Goal: Task Accomplishment & Management: Use online tool/utility

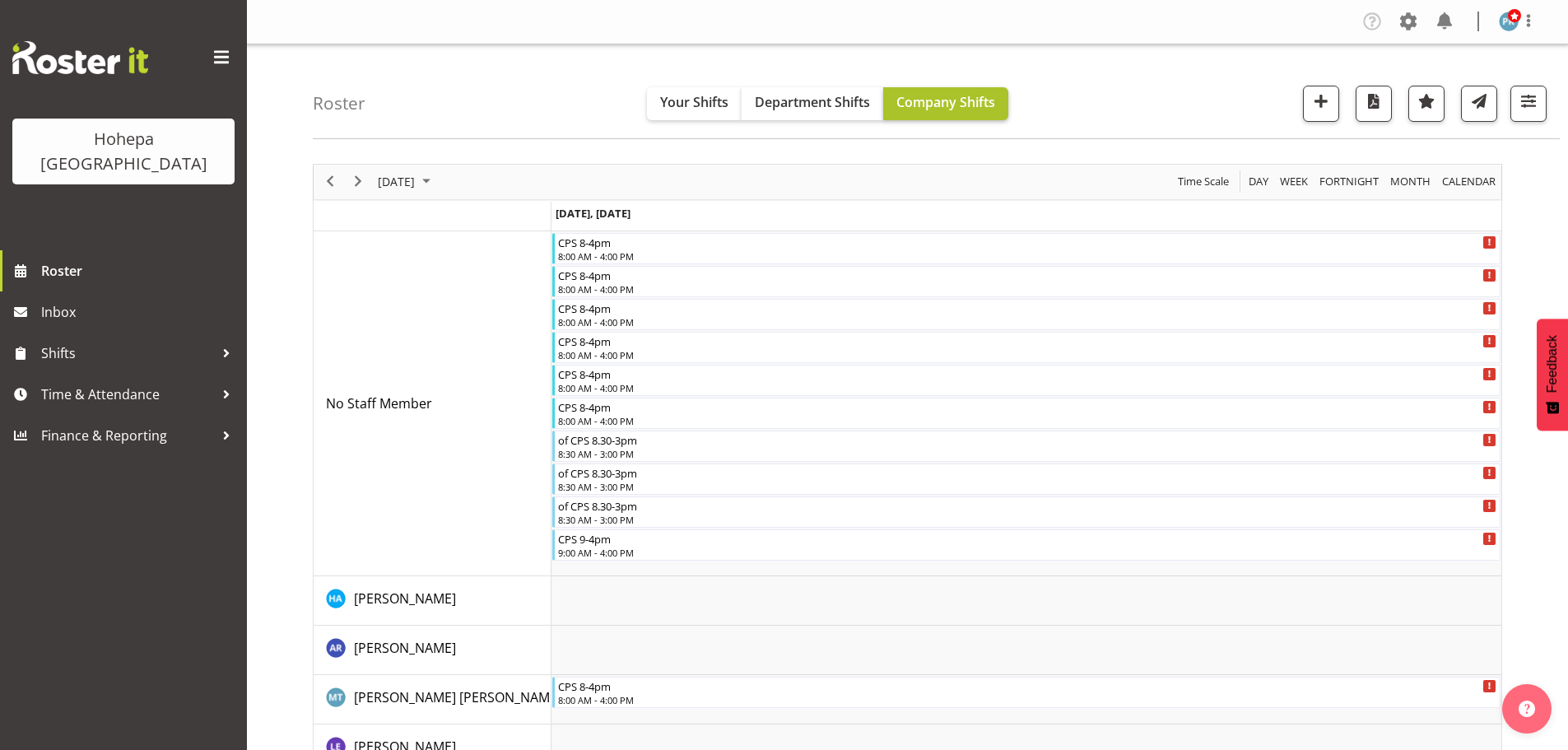
scroll to position [2655, 0]
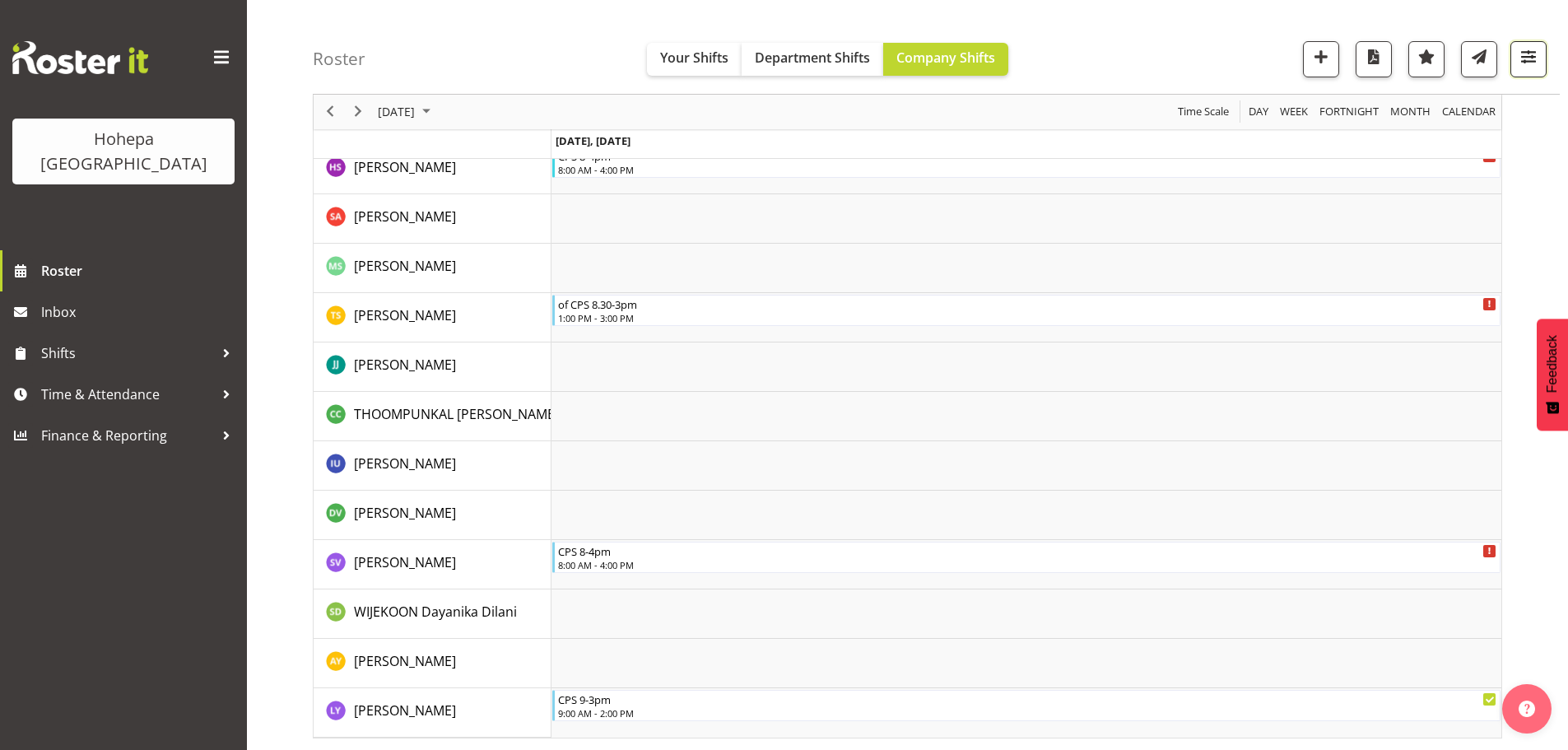
click at [1527, 56] on span "button" at bounding box center [1529, 57] width 21 height 21
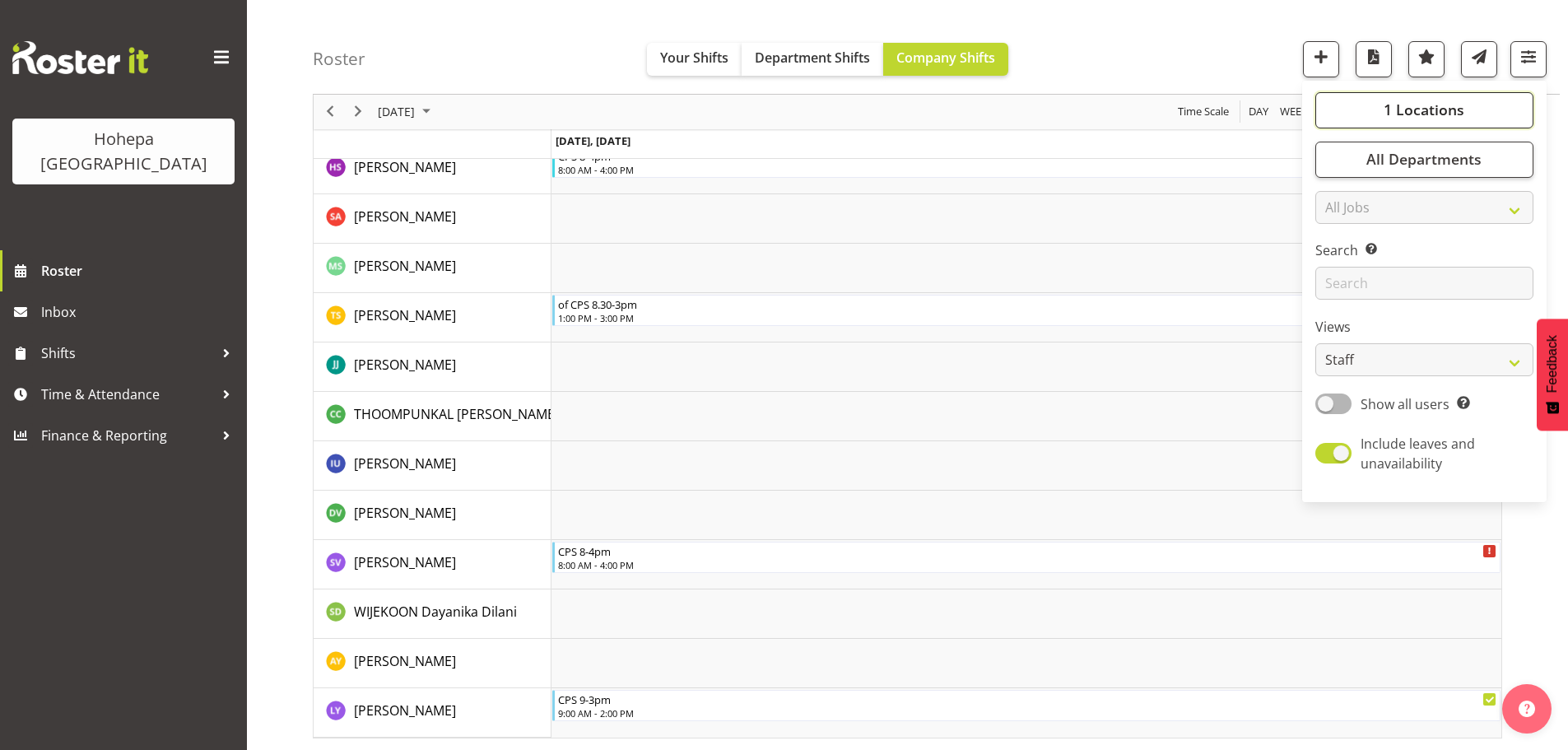
click at [1419, 104] on span "1 Locations" at bounding box center [1424, 110] width 81 height 20
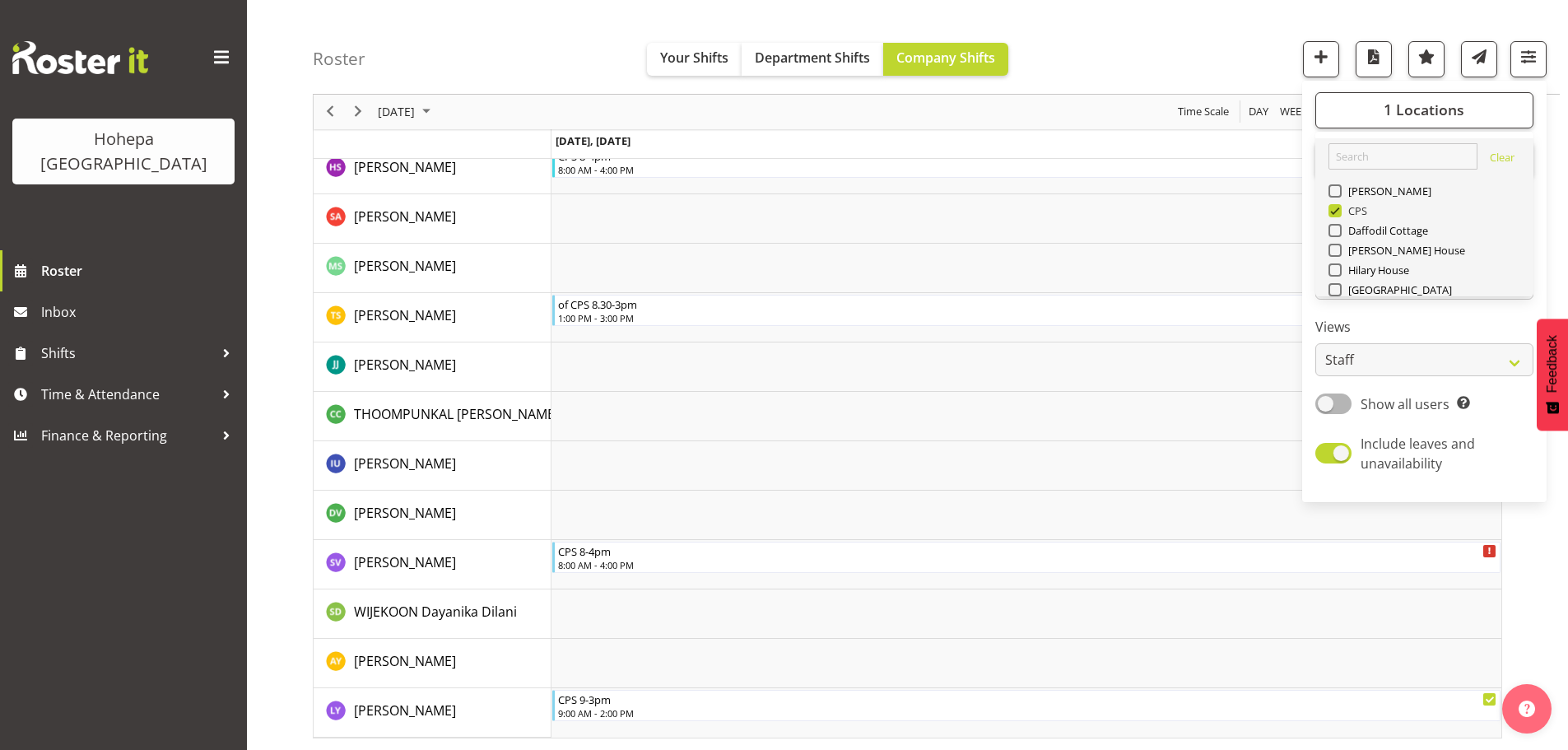
click at [1342, 208] on span at bounding box center [1335, 210] width 13 height 13
click at [1339, 208] on input "CPS" at bounding box center [1334, 211] width 11 height 11
checkbox input "false"
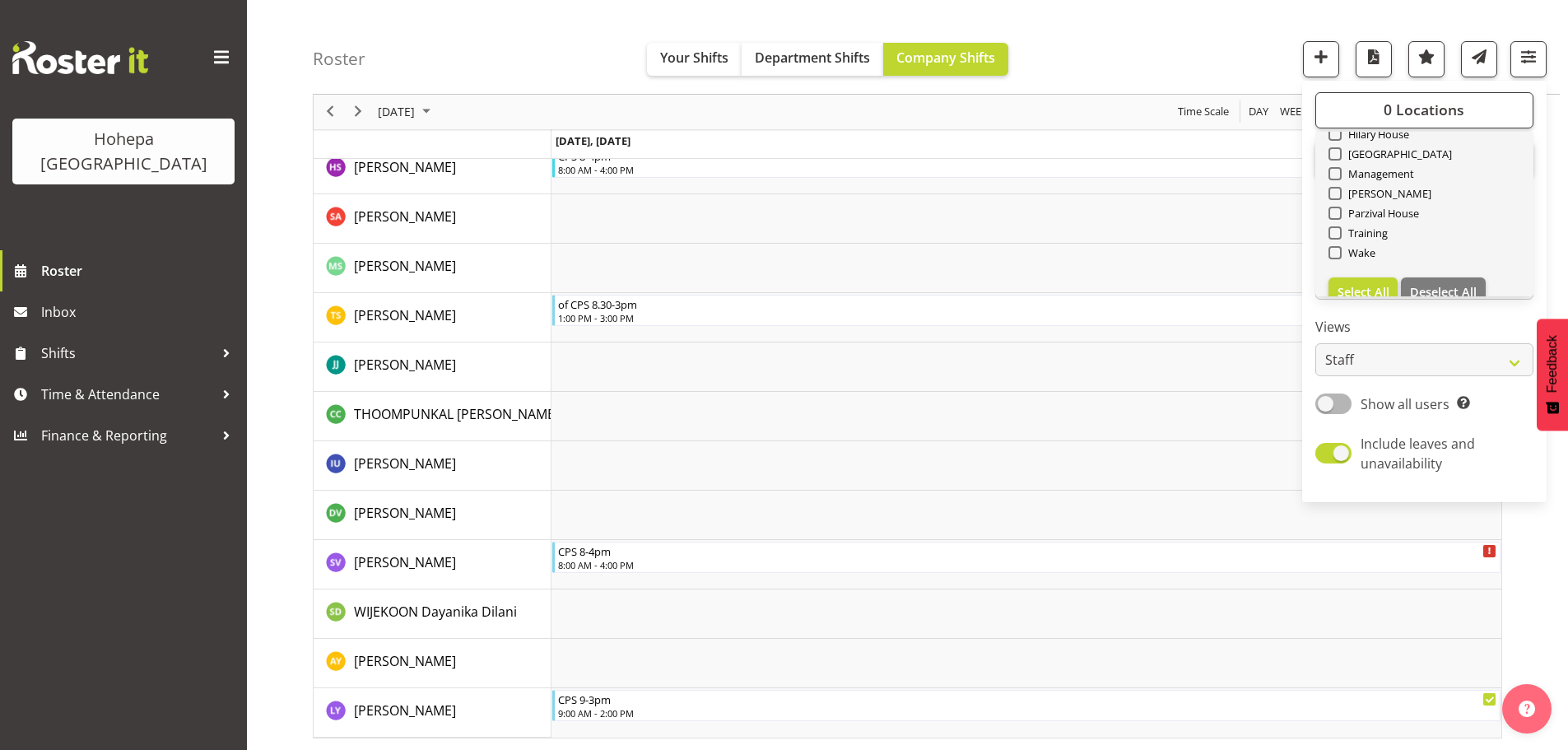
scroll to position [158, 0]
click at [1343, 234] on span "Wake" at bounding box center [1359, 230] width 35 height 13
click at [1339, 234] on input "Wake" at bounding box center [1334, 231] width 11 height 11
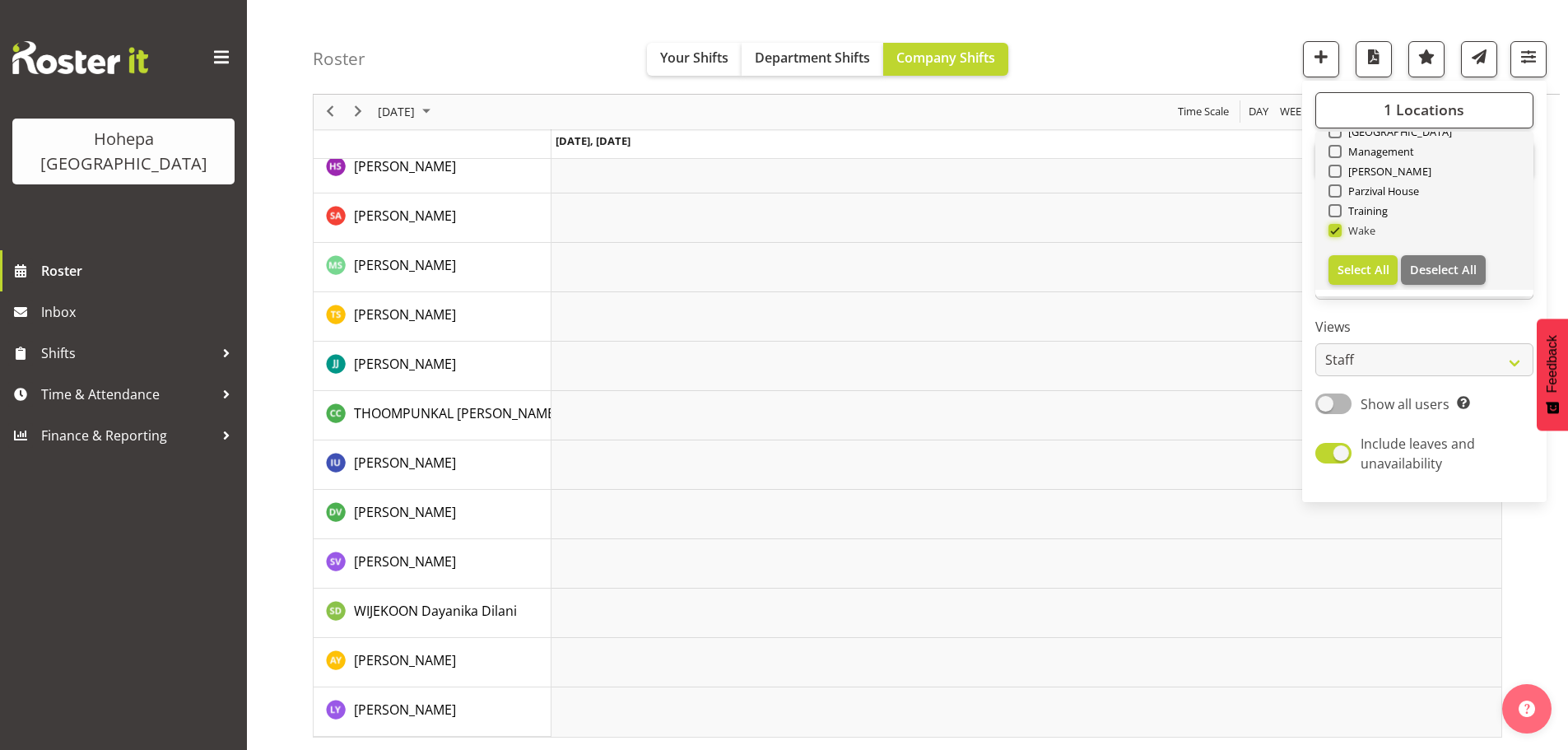
scroll to position [2360, 0]
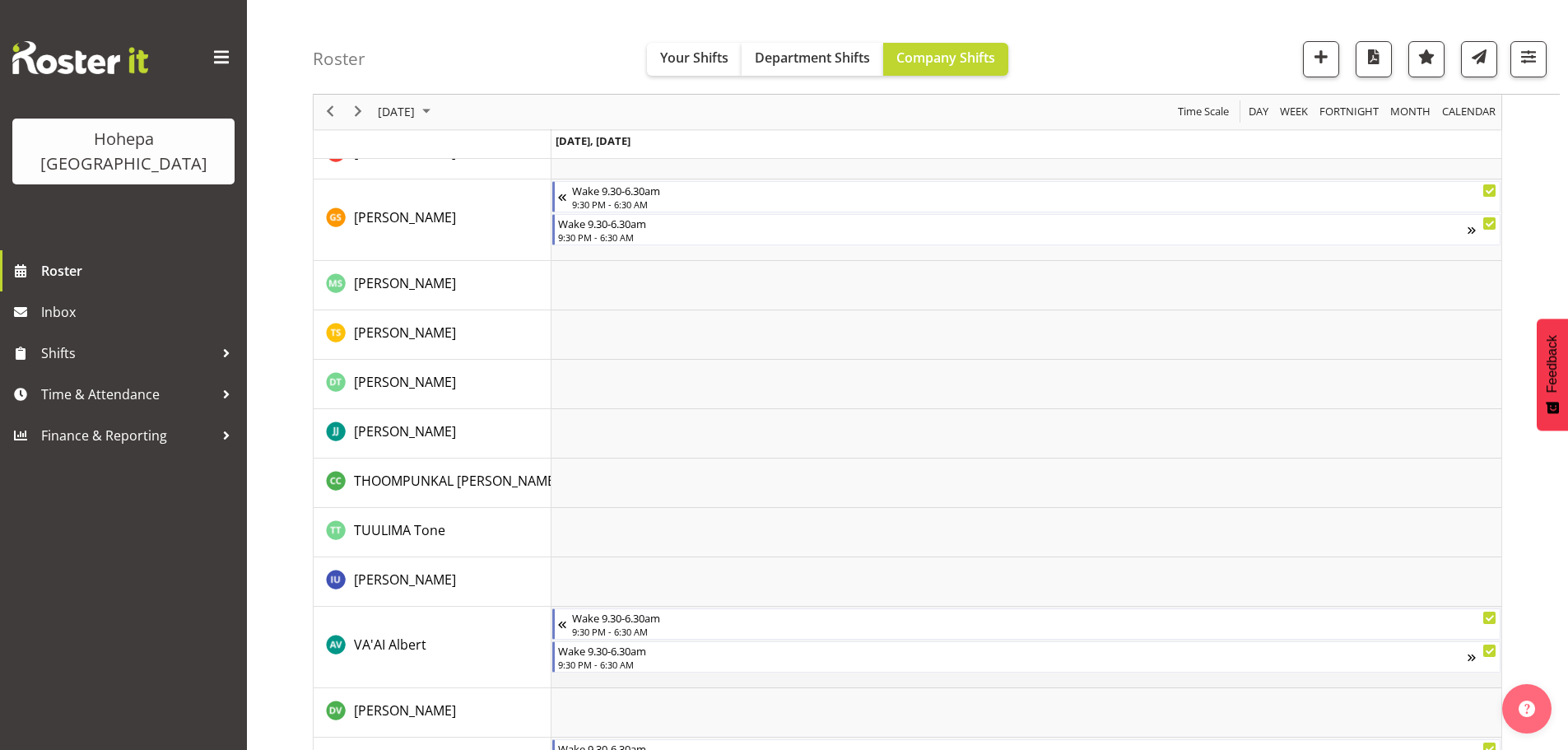
scroll to position [3706, 0]
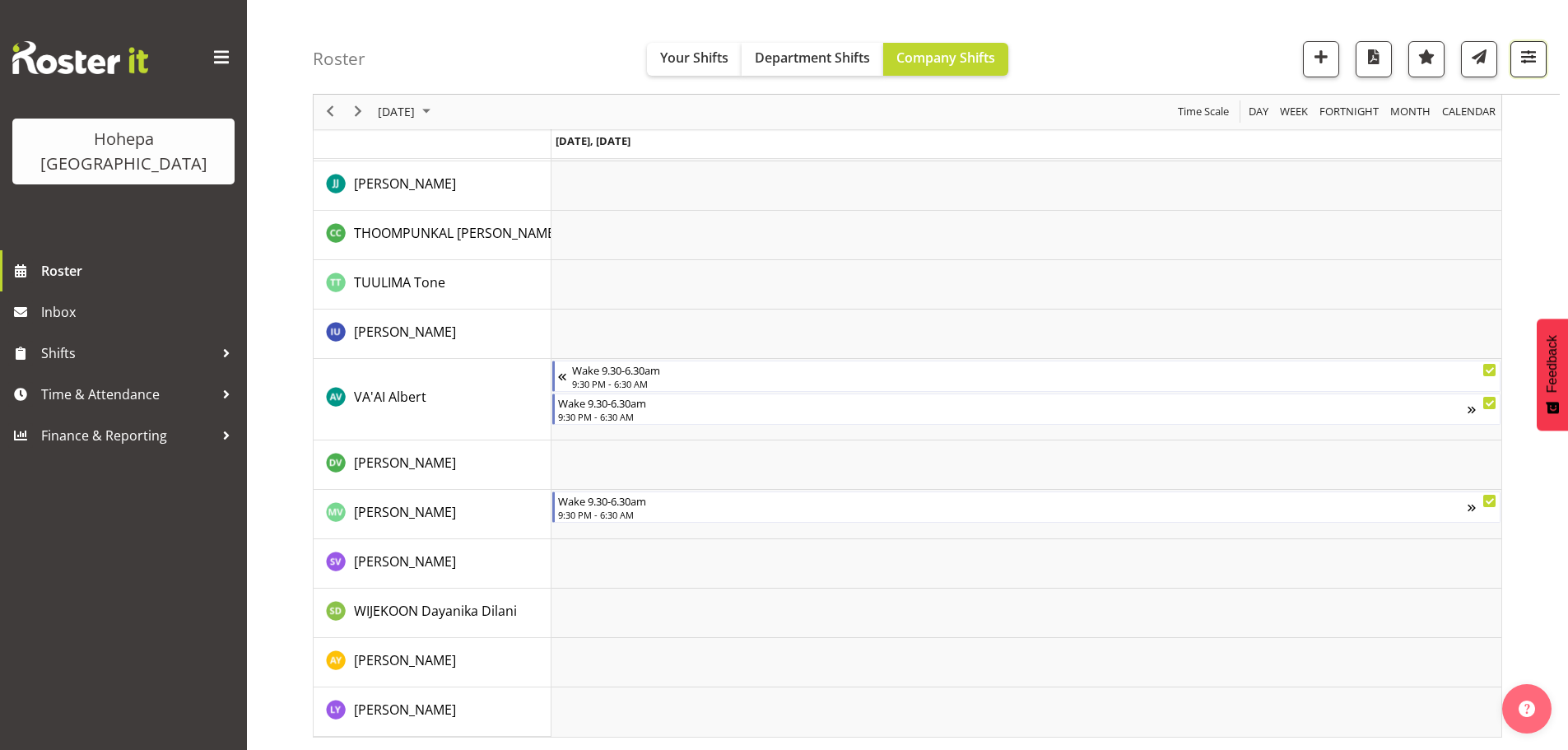
click at [1524, 56] on span "button" at bounding box center [1529, 57] width 21 height 21
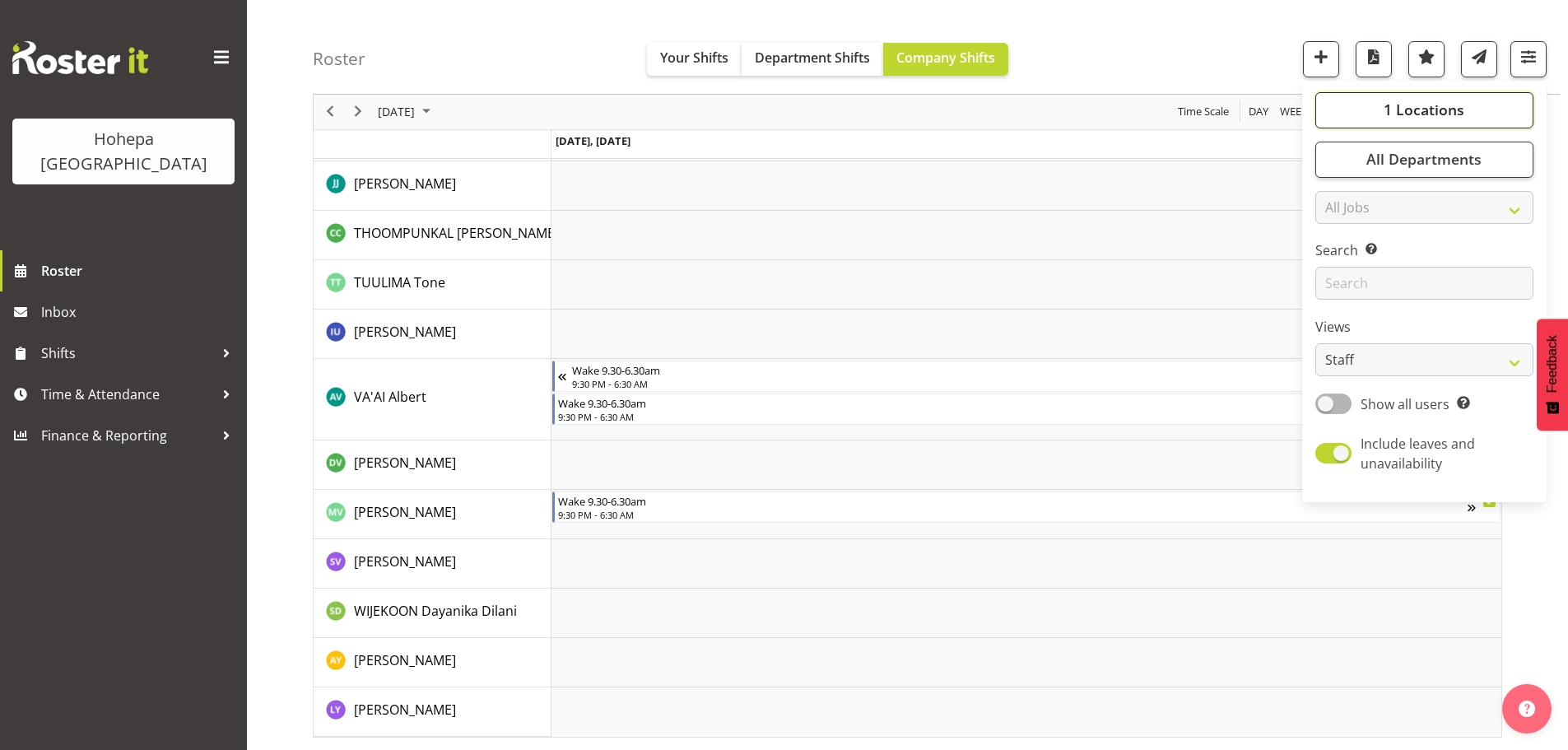
click at [1426, 106] on span "1 Locations" at bounding box center [1424, 110] width 81 height 20
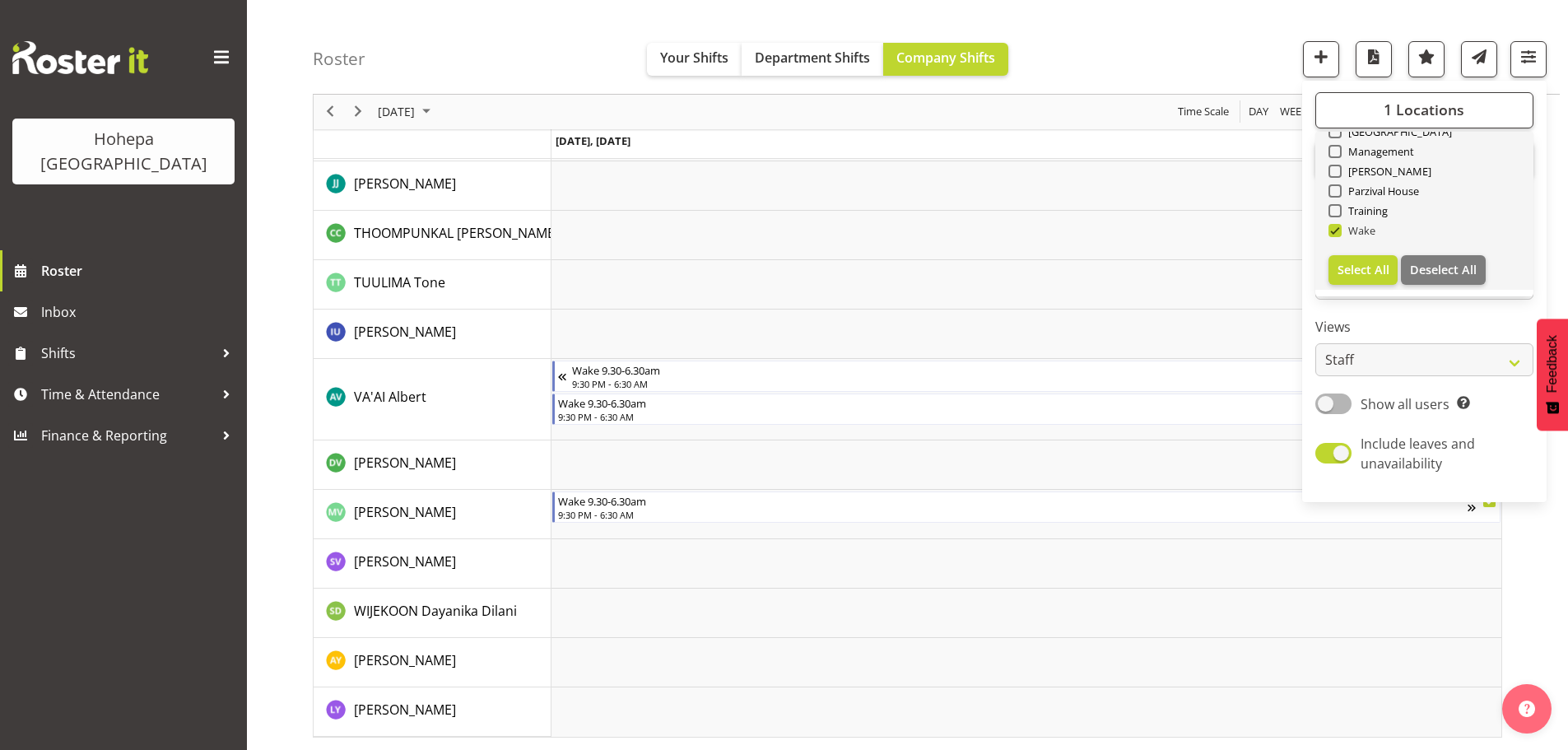
click at [1335, 232] on span at bounding box center [1335, 230] width 13 height 13
click at [1335, 232] on input "Wake" at bounding box center [1334, 231] width 11 height 11
checkbox input "false"
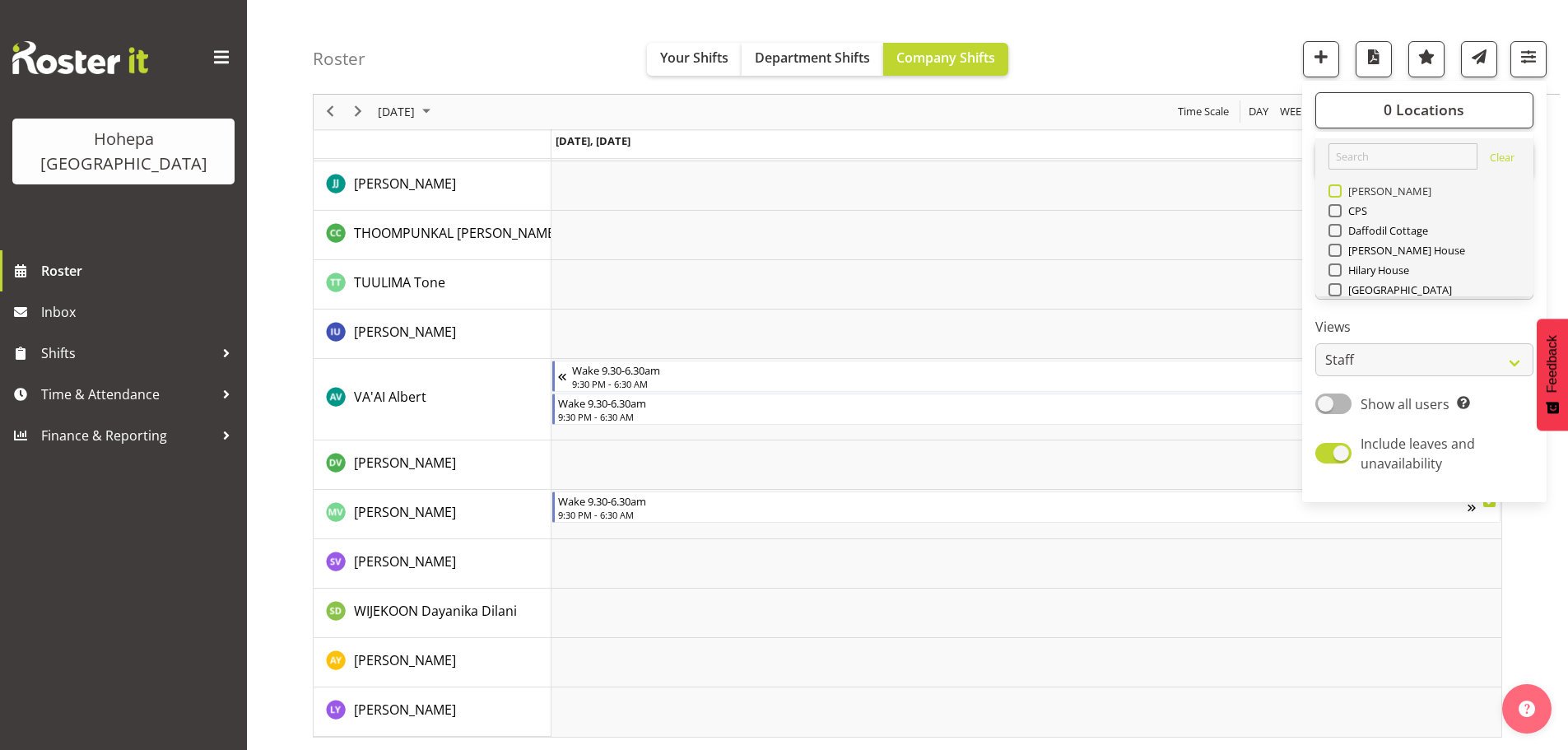
click at [1333, 193] on span at bounding box center [1335, 191] width 13 height 13
click at [1333, 193] on input "[PERSON_NAME]" at bounding box center [1334, 192] width 11 height 11
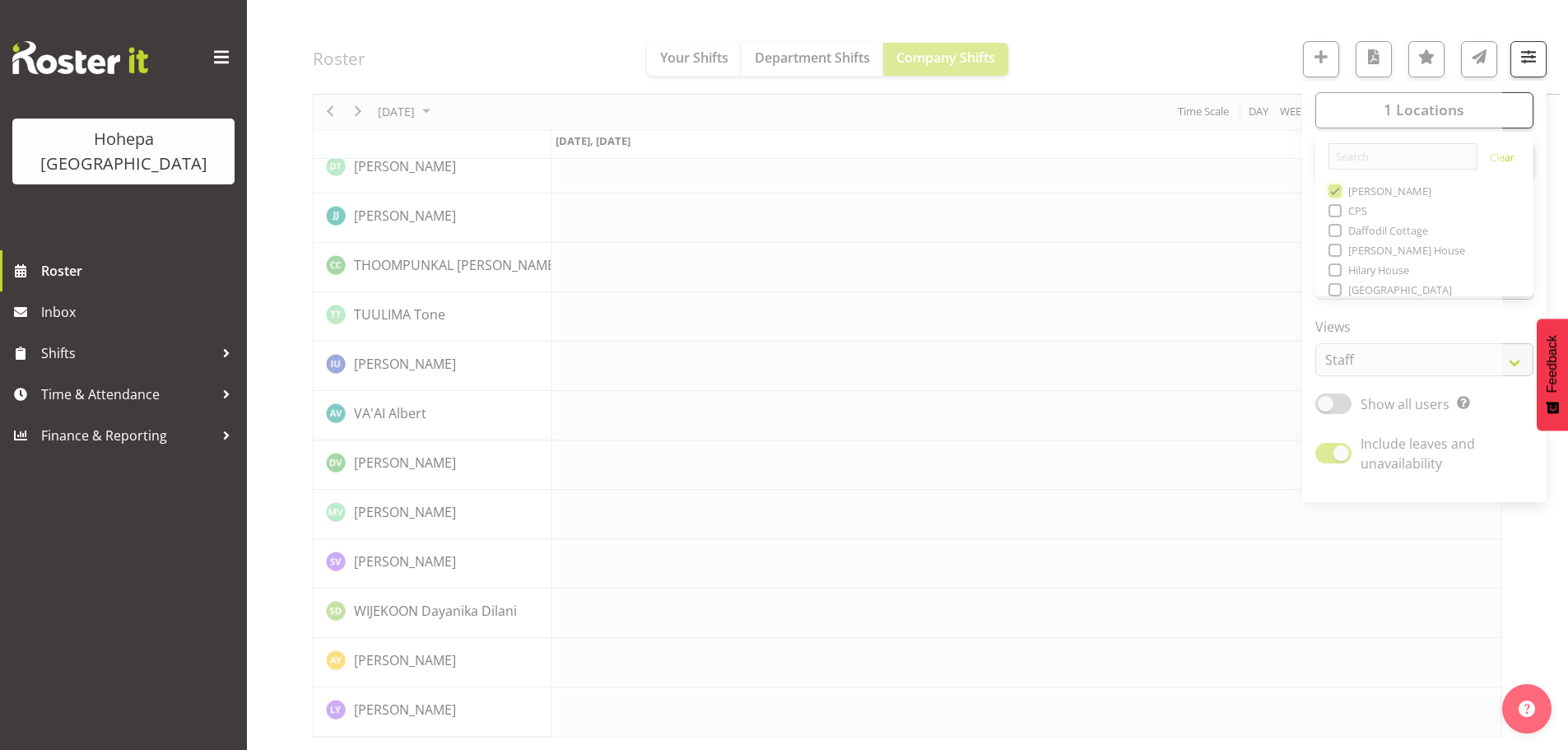
scroll to position [3546, 0]
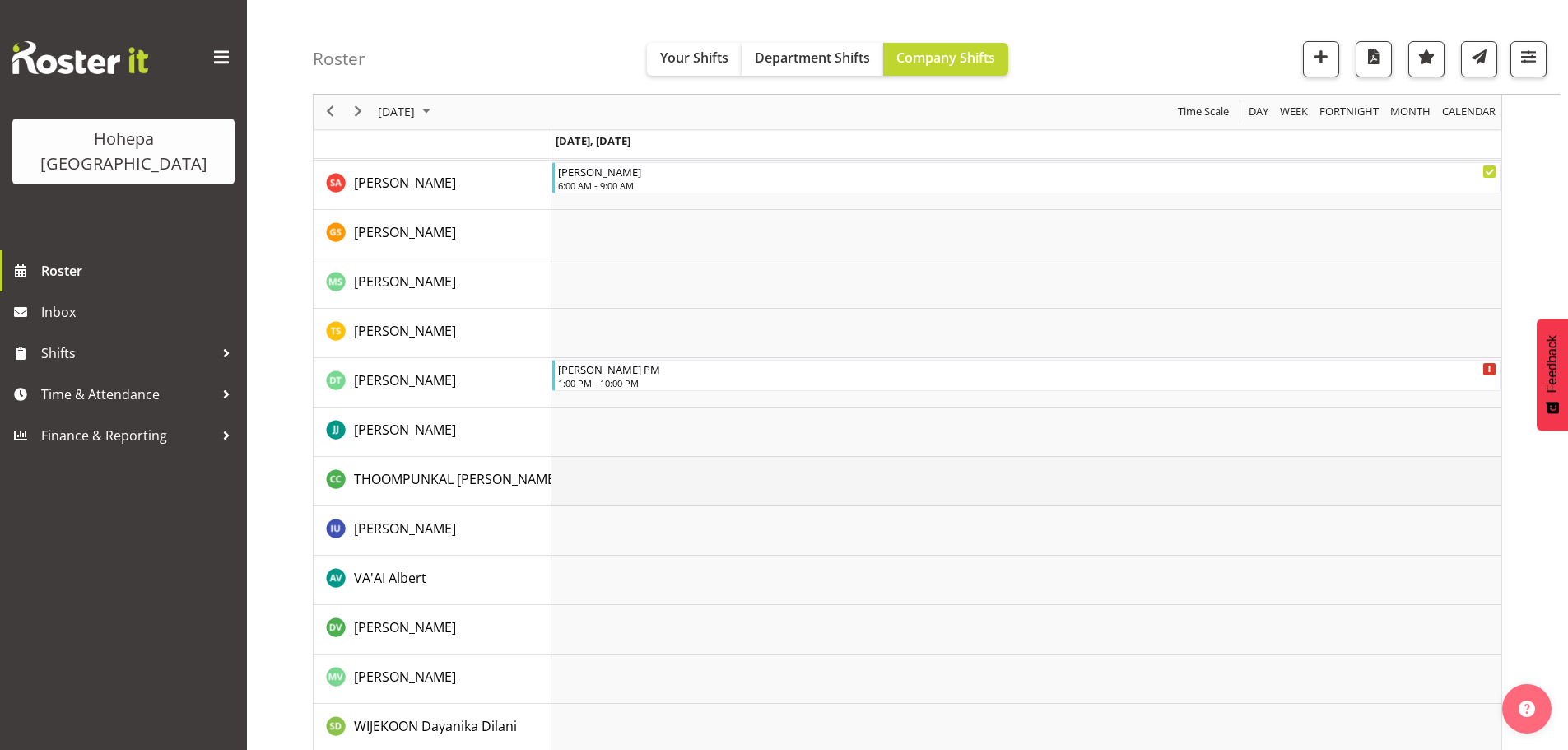
scroll to position [2964, 0]
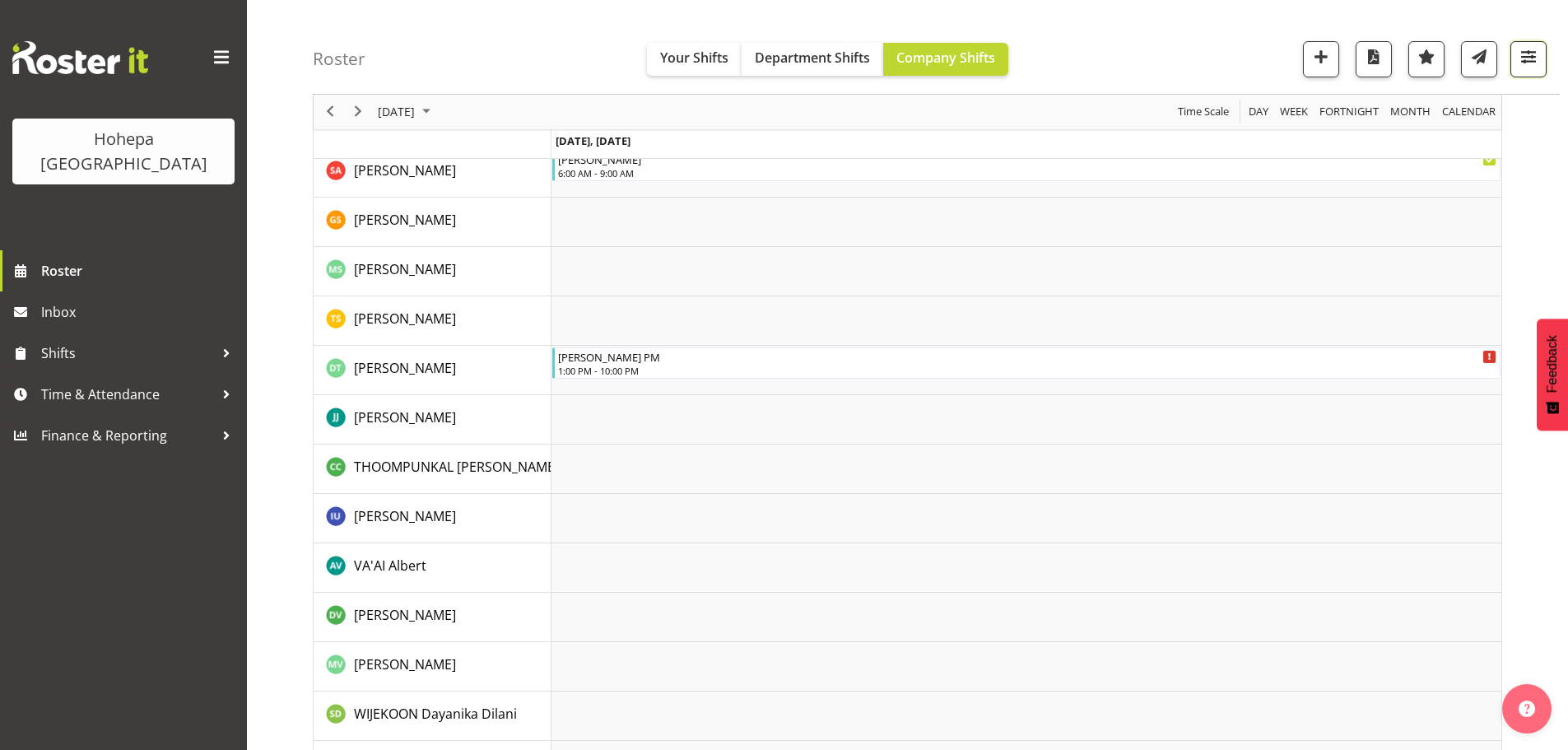
click at [1531, 59] on span "button" at bounding box center [1529, 57] width 21 height 21
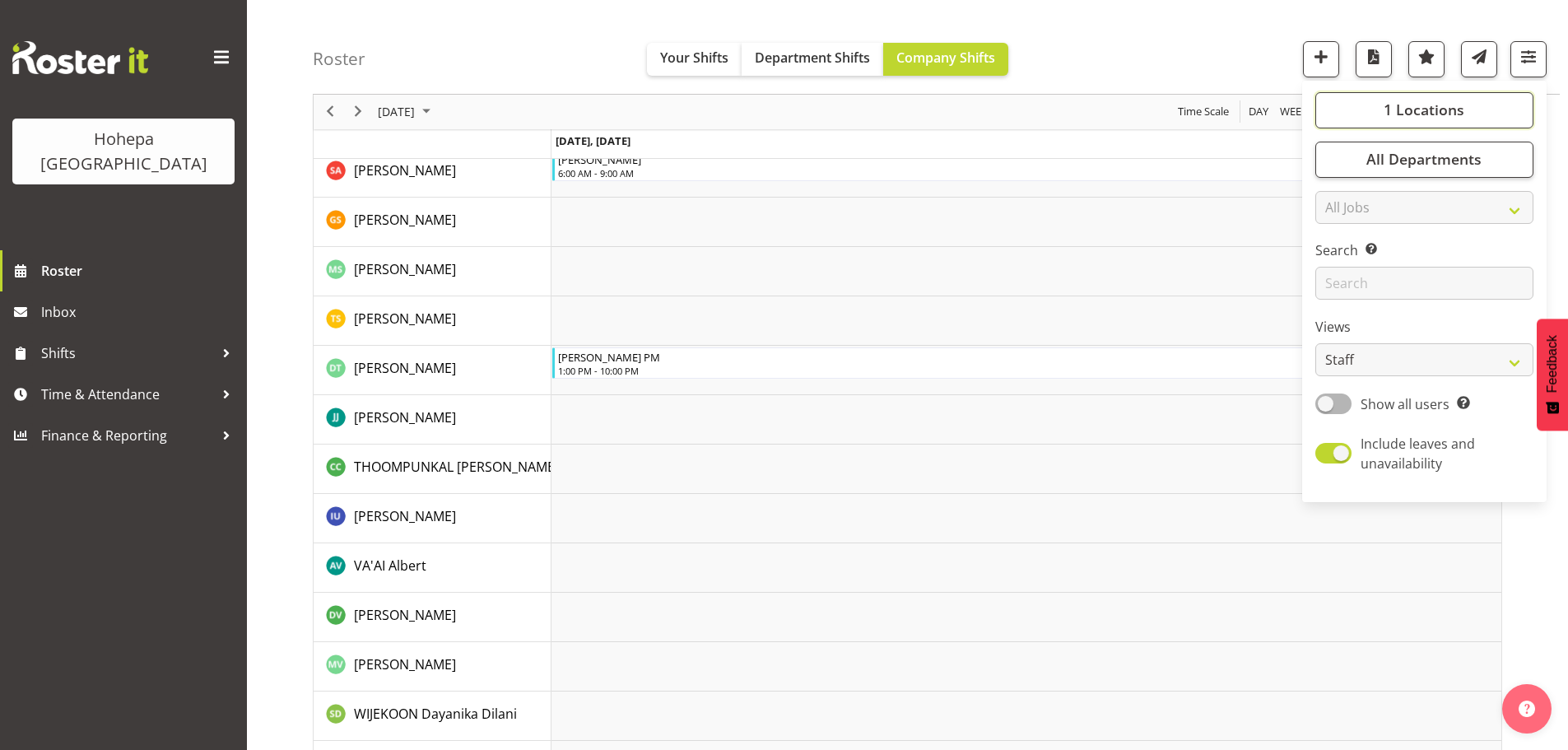
drag, startPoint x: 1435, startPoint y: 109, endPoint x: 1392, endPoint y: 144, distance: 55.4
click at [1434, 110] on span "1 Locations" at bounding box center [1424, 110] width 81 height 20
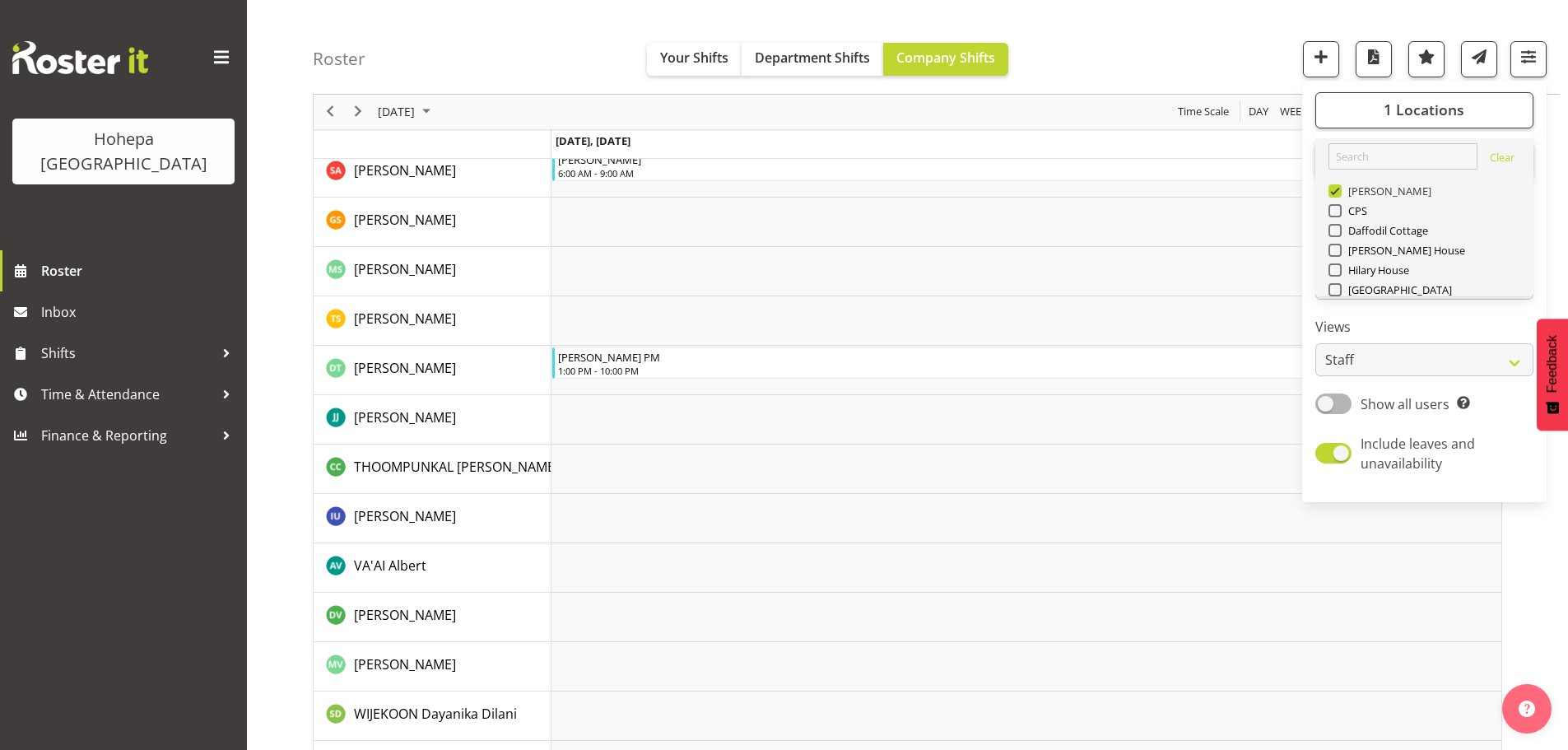
click at [1342, 191] on span at bounding box center [1335, 191] width 13 height 13
click at [1339, 191] on input "[PERSON_NAME]" at bounding box center [1334, 192] width 11 height 11
checkbox input "false"
click at [1337, 291] on span at bounding box center [1335, 289] width 13 height 13
click at [1337, 291] on input "[GEOGRAPHIC_DATA]" at bounding box center [1334, 290] width 11 height 11
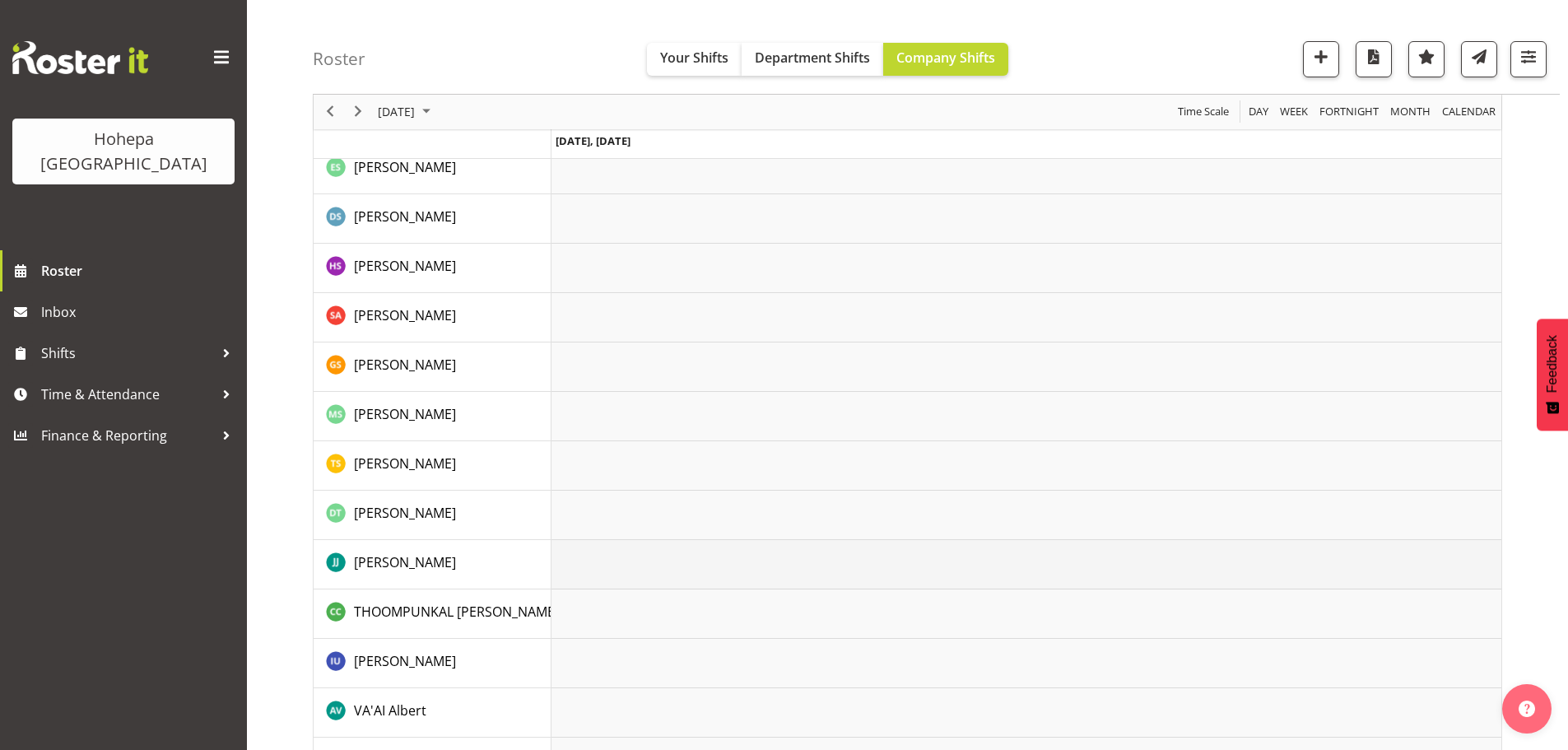
scroll to position [3034, 0]
click at [1532, 51] on span "button" at bounding box center [1529, 57] width 21 height 21
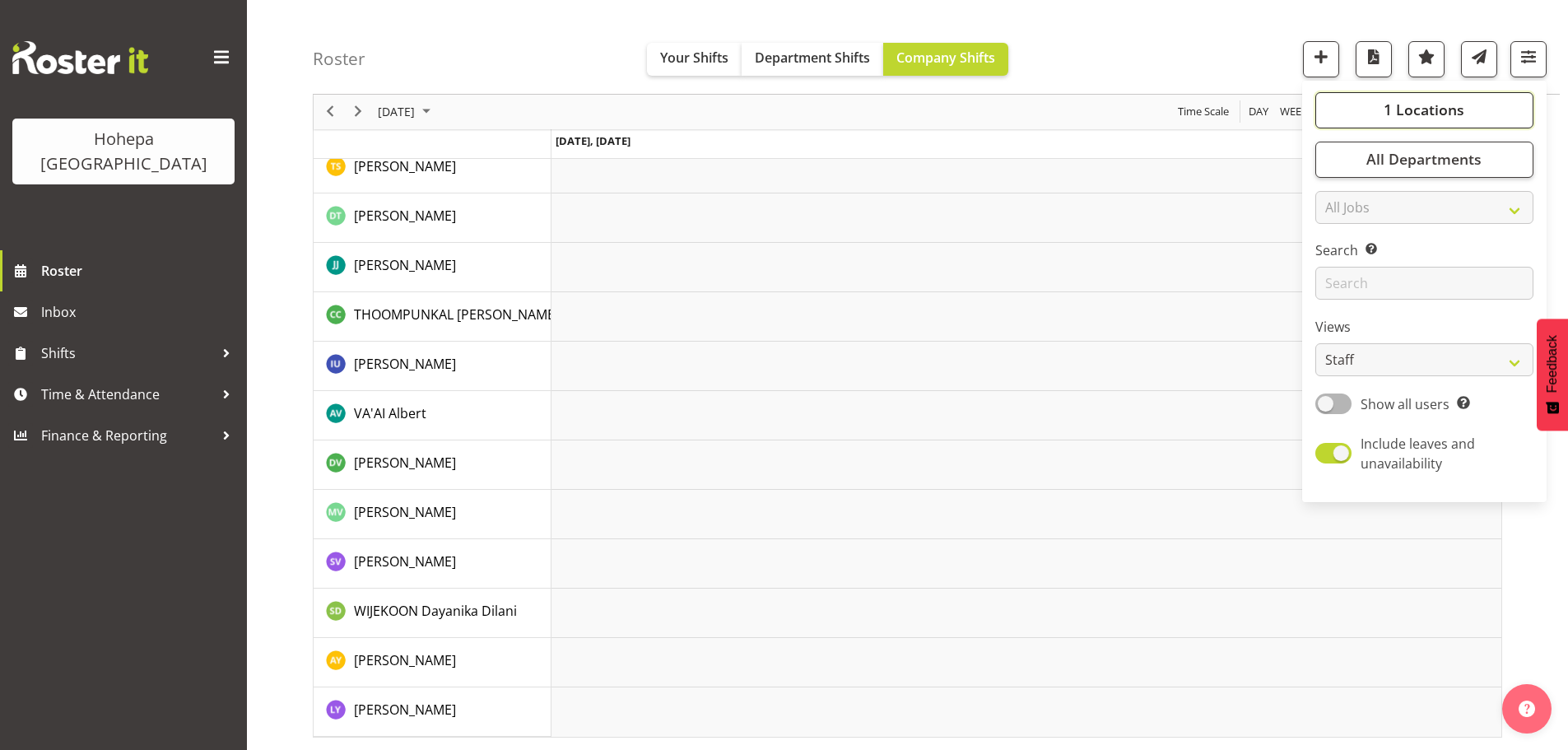
click at [1474, 108] on button "1 Locations" at bounding box center [1424, 110] width 218 height 36
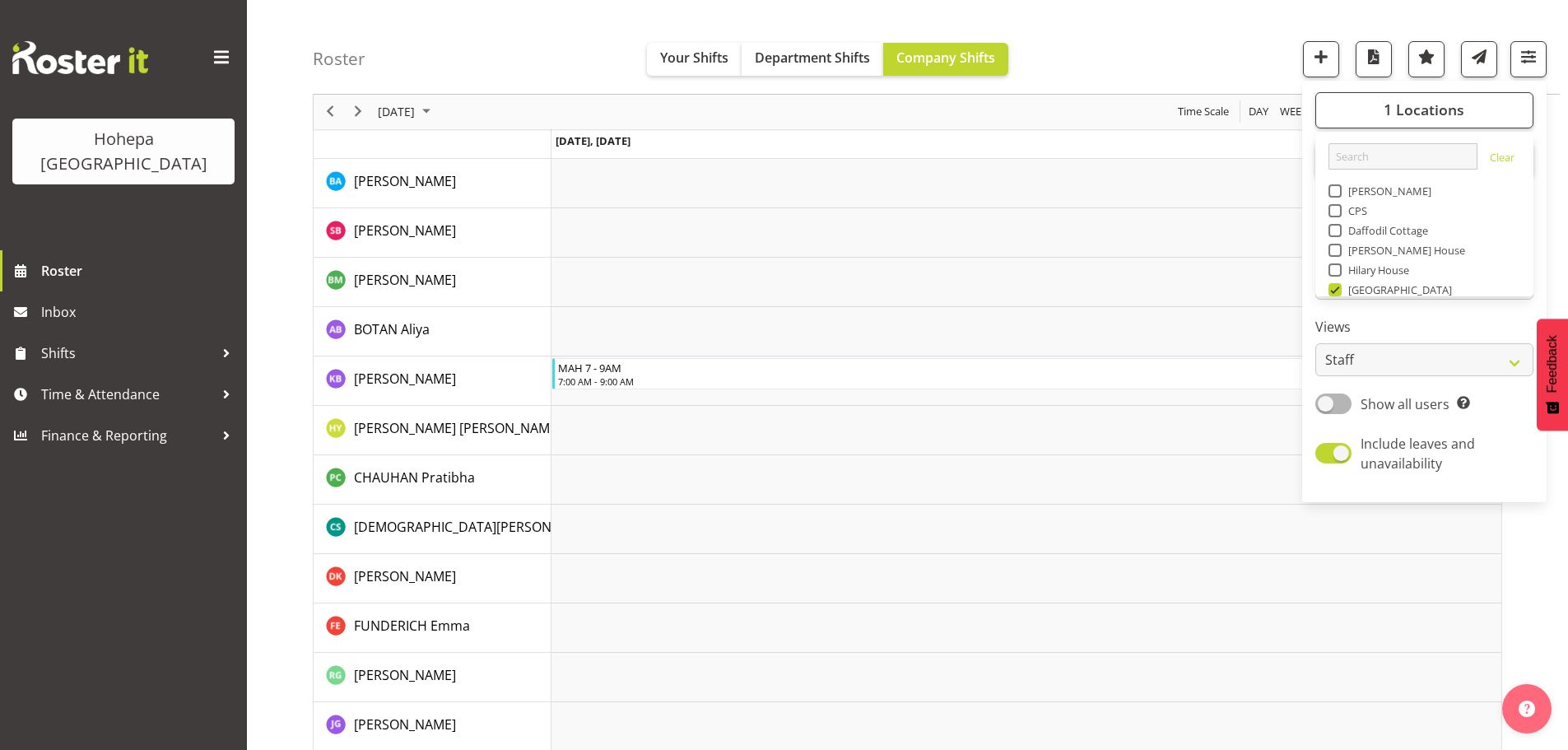
scroll to position [494, 0]
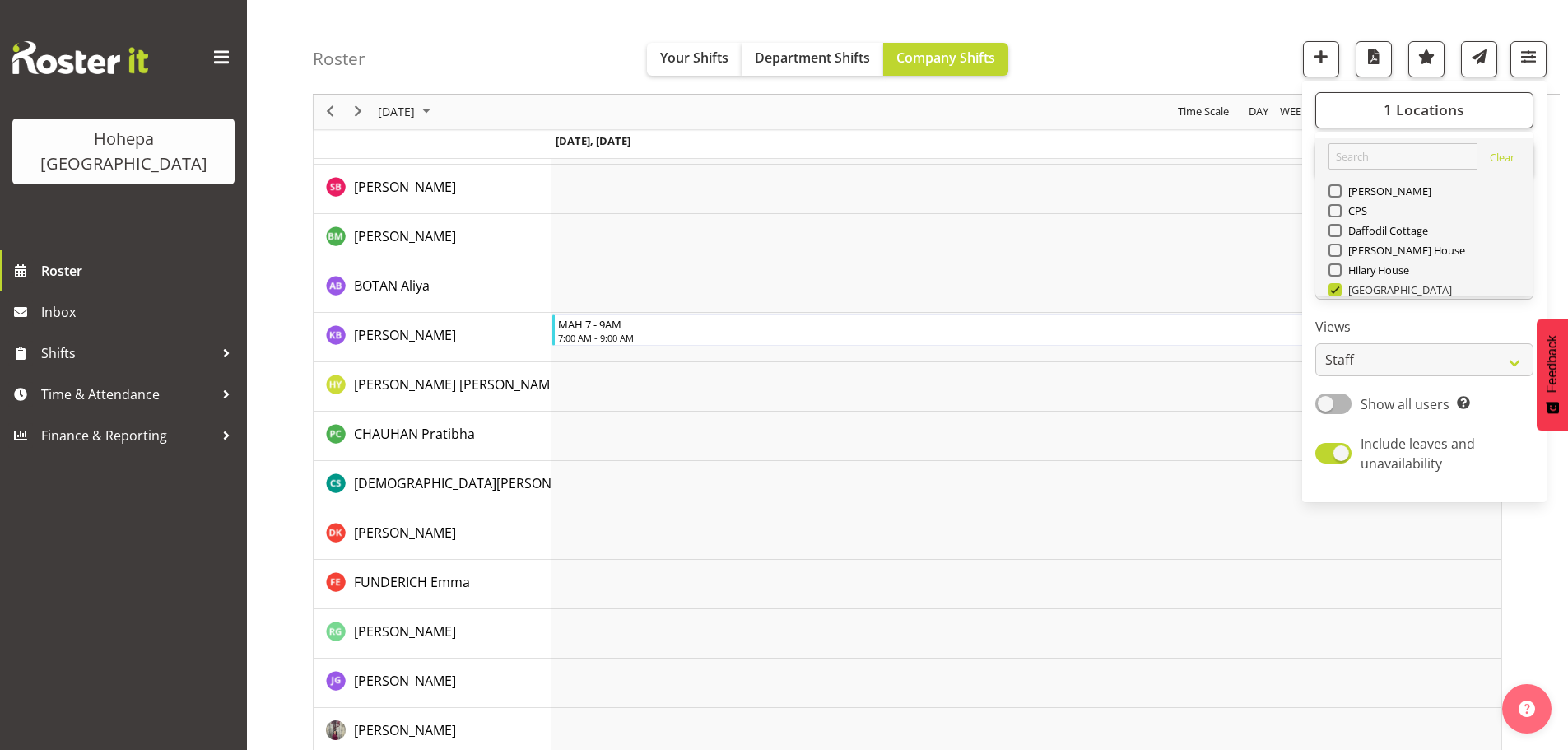
click at [1335, 291] on span at bounding box center [1335, 289] width 13 height 13
click at [1335, 291] on input "[GEOGRAPHIC_DATA]" at bounding box center [1334, 290] width 11 height 11
checkbox input "false"
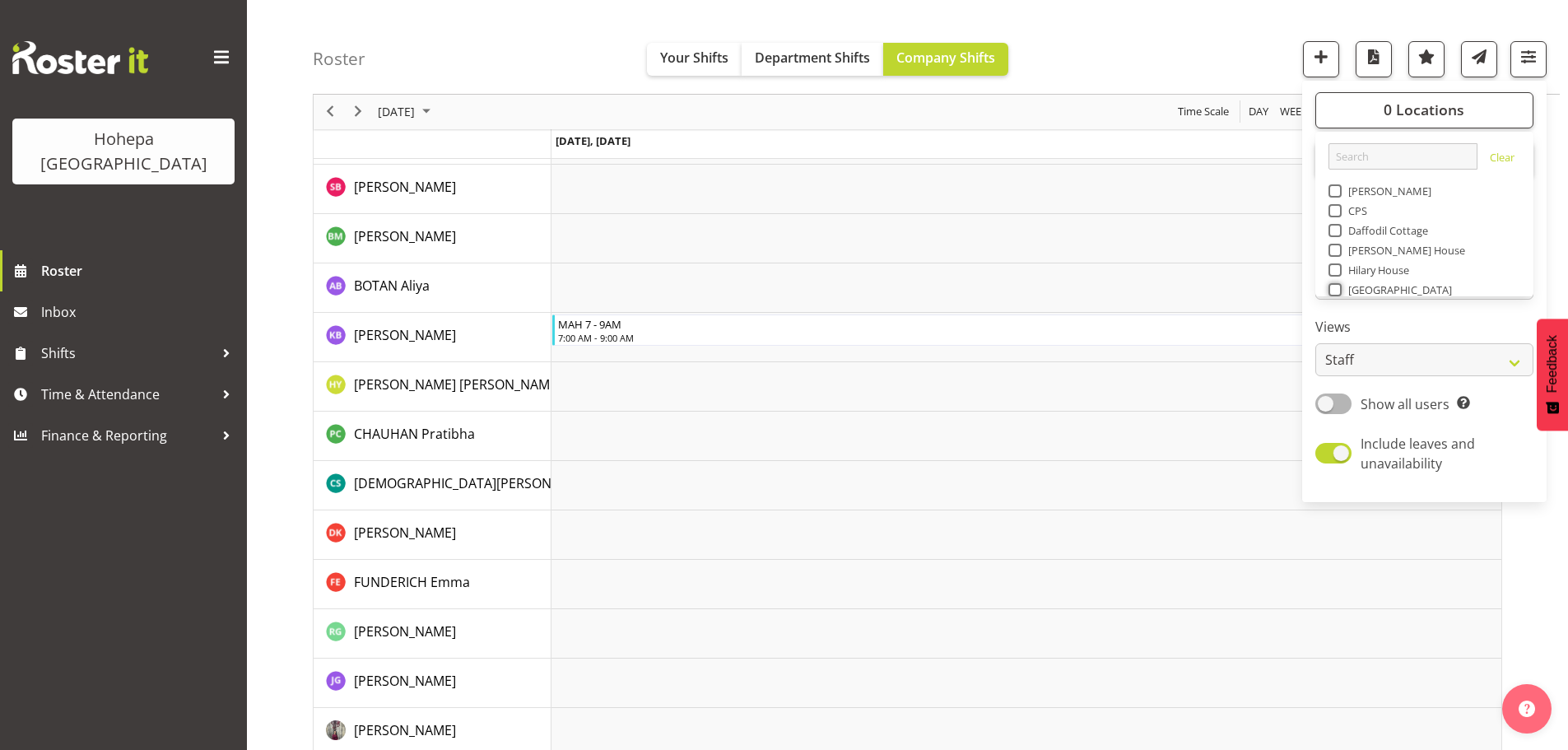
scroll to position [158, 0]
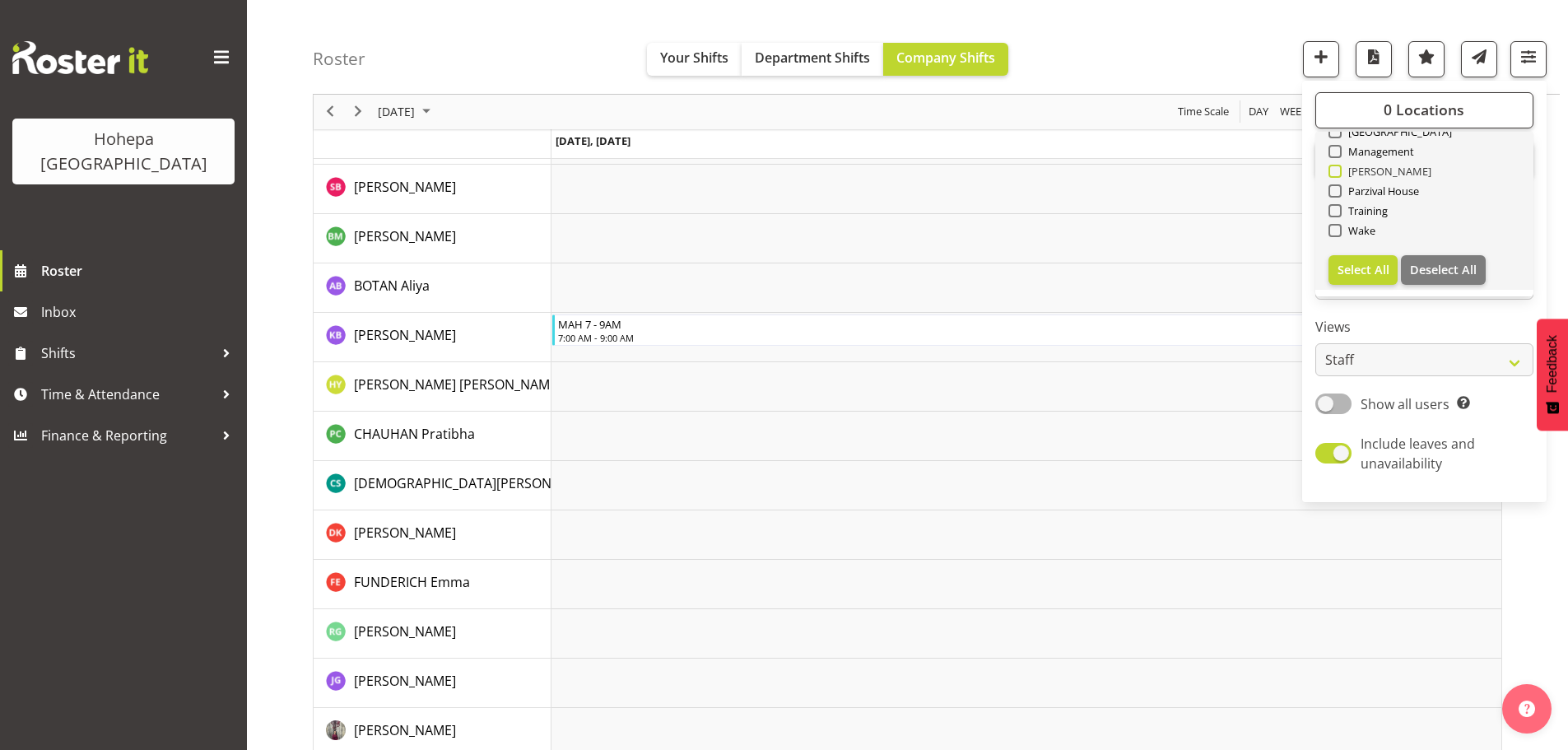
click at [1339, 173] on span at bounding box center [1335, 171] width 13 height 13
click at [1339, 173] on input "[PERSON_NAME]" at bounding box center [1334, 172] width 11 height 11
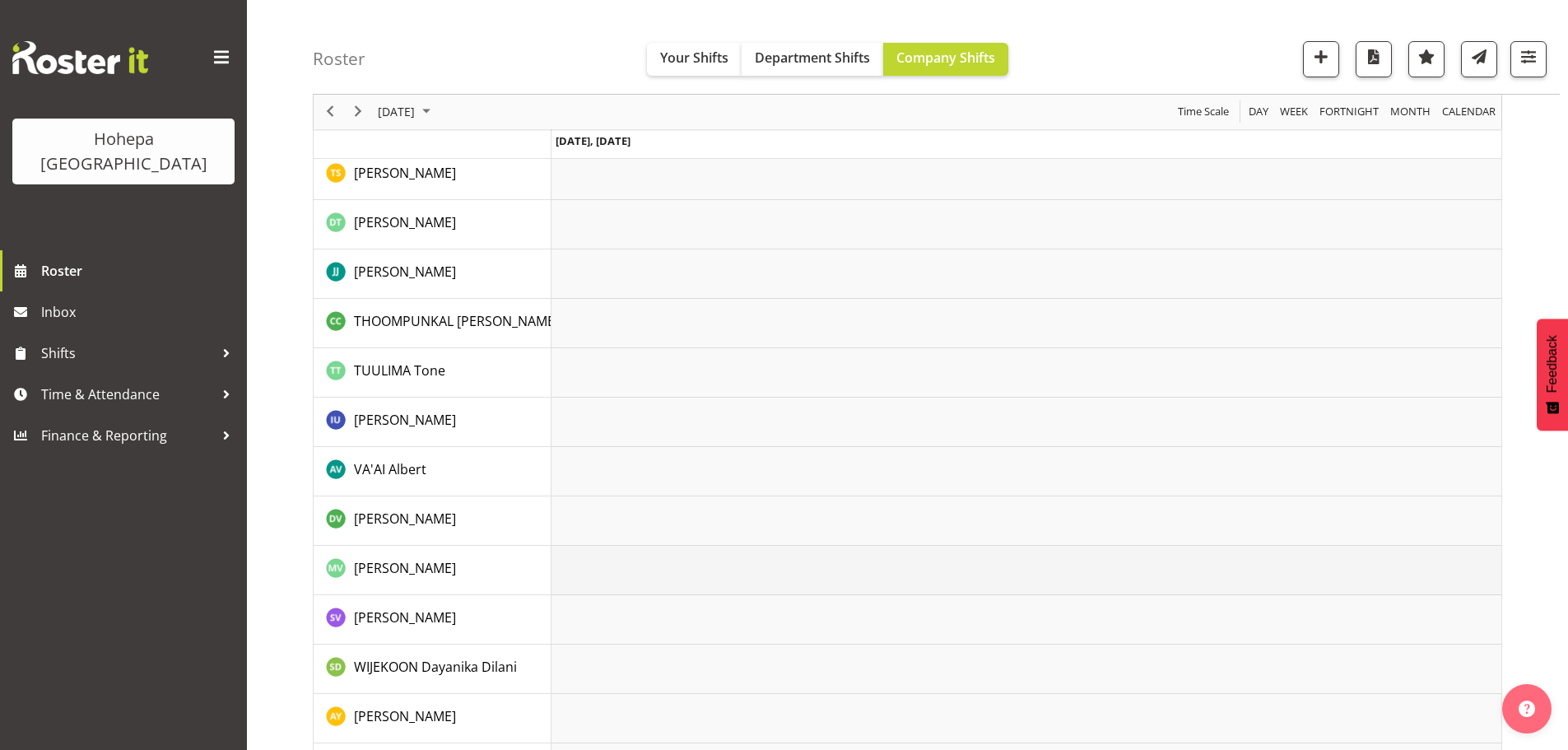
scroll to position [3380, 0]
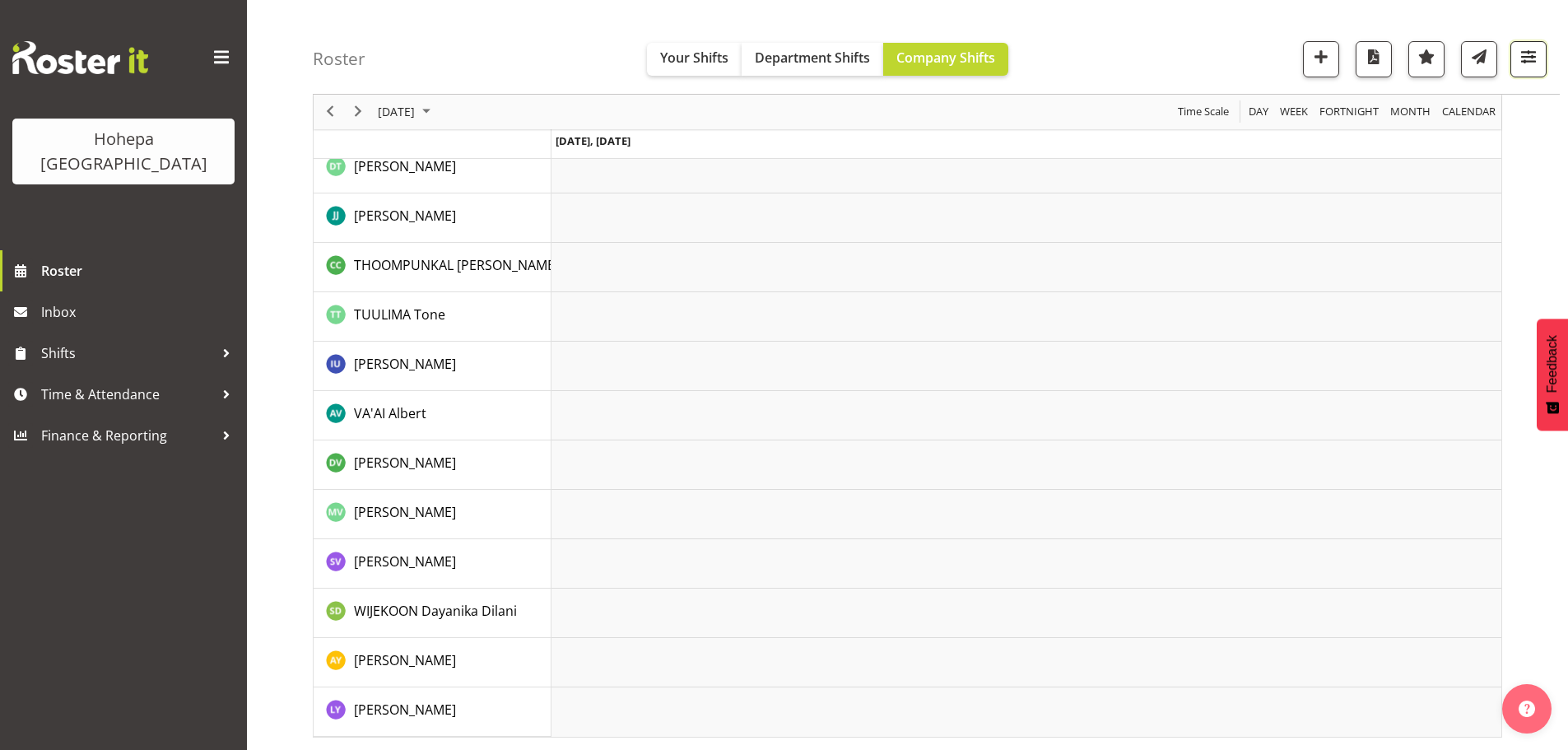
click at [1521, 51] on span "button" at bounding box center [1529, 57] width 21 height 21
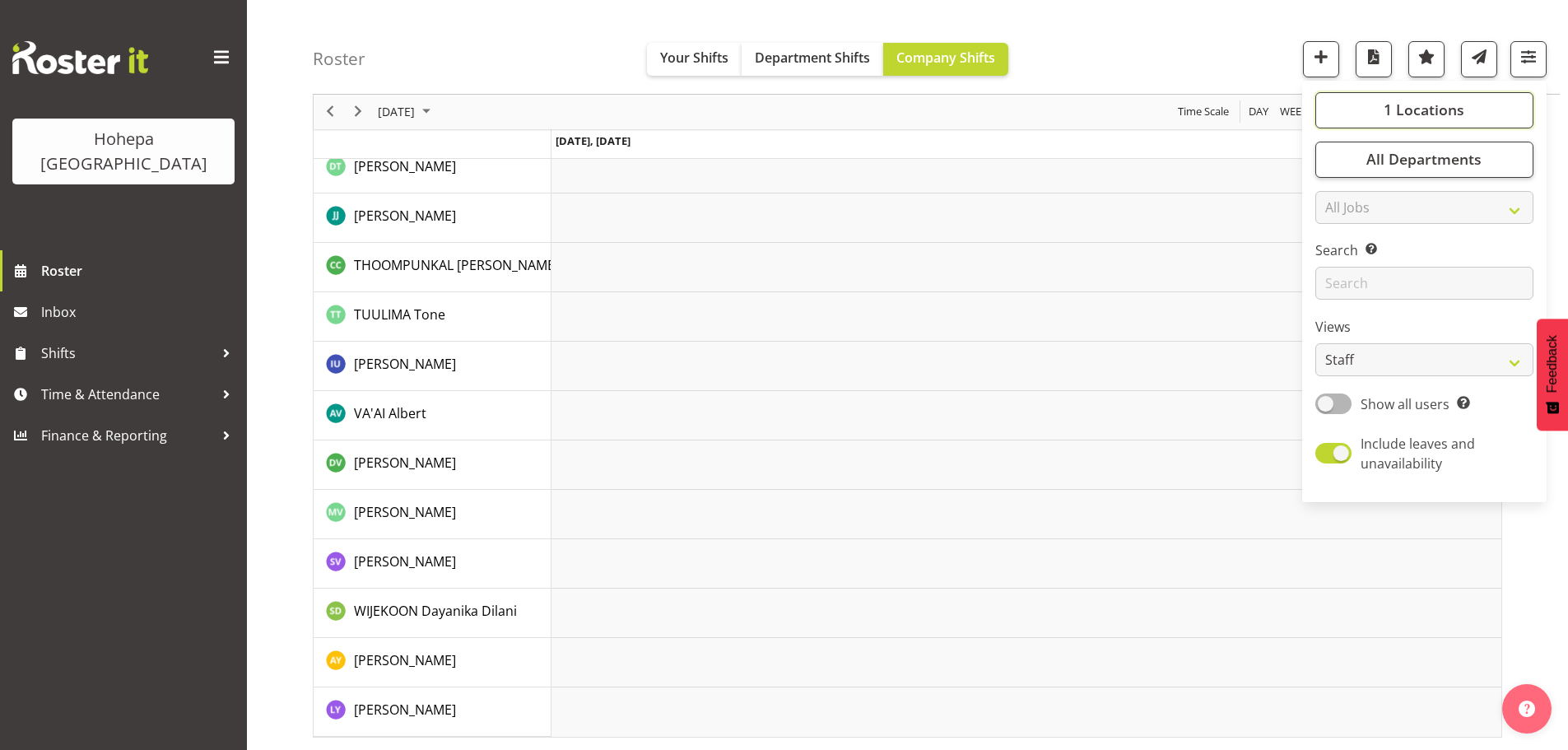
drag, startPoint x: 1418, startPoint y: 105, endPoint x: 1377, endPoint y: 139, distance: 53.3
click at [1416, 106] on span "1 Locations" at bounding box center [1424, 110] width 81 height 20
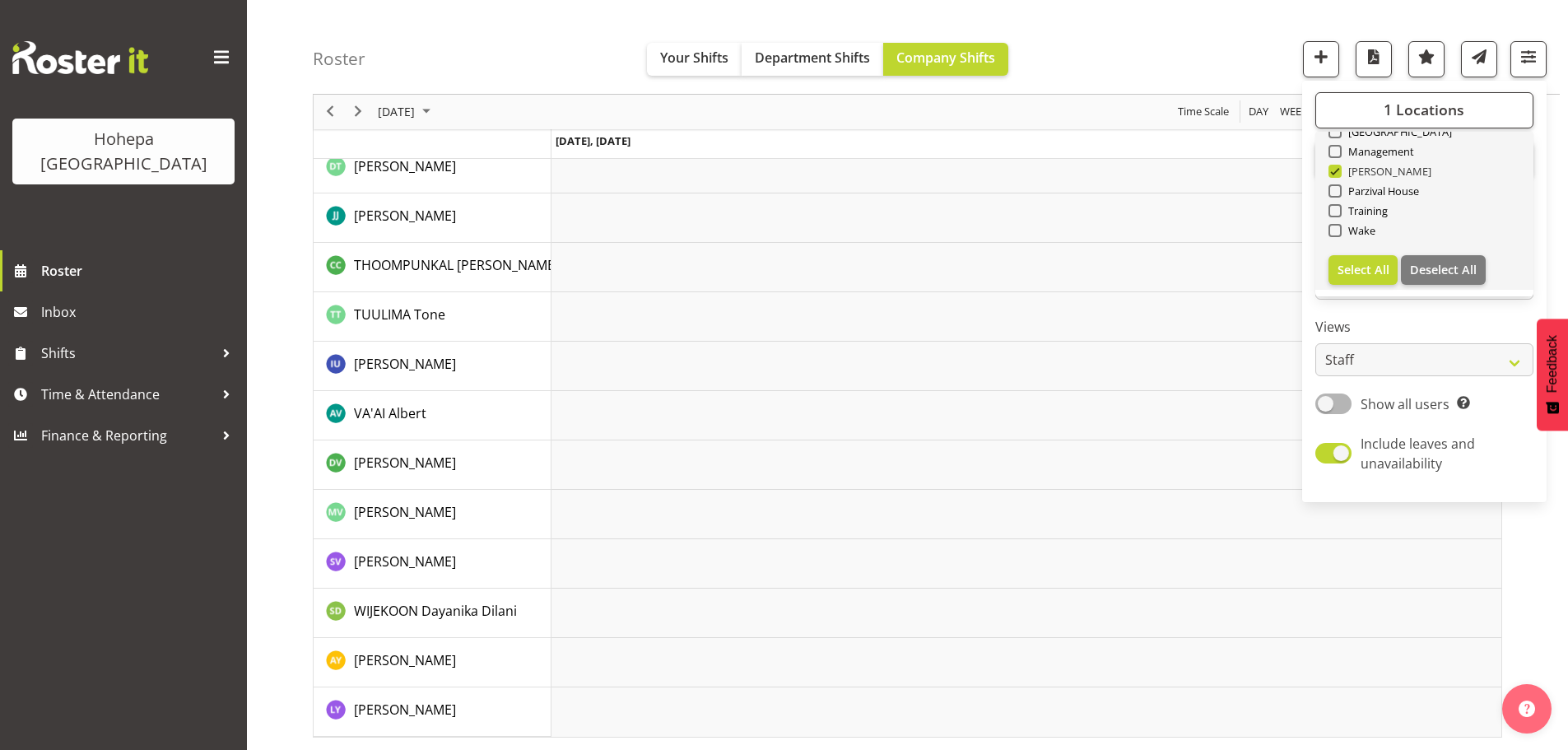
click at [1329, 173] on span at bounding box center [1335, 171] width 13 height 13
click at [1329, 173] on input "[PERSON_NAME]" at bounding box center [1334, 172] width 11 height 11
checkbox input "false"
click at [1333, 190] on span at bounding box center [1335, 191] width 13 height 13
click at [1333, 190] on input "Parzival House" at bounding box center [1334, 192] width 11 height 11
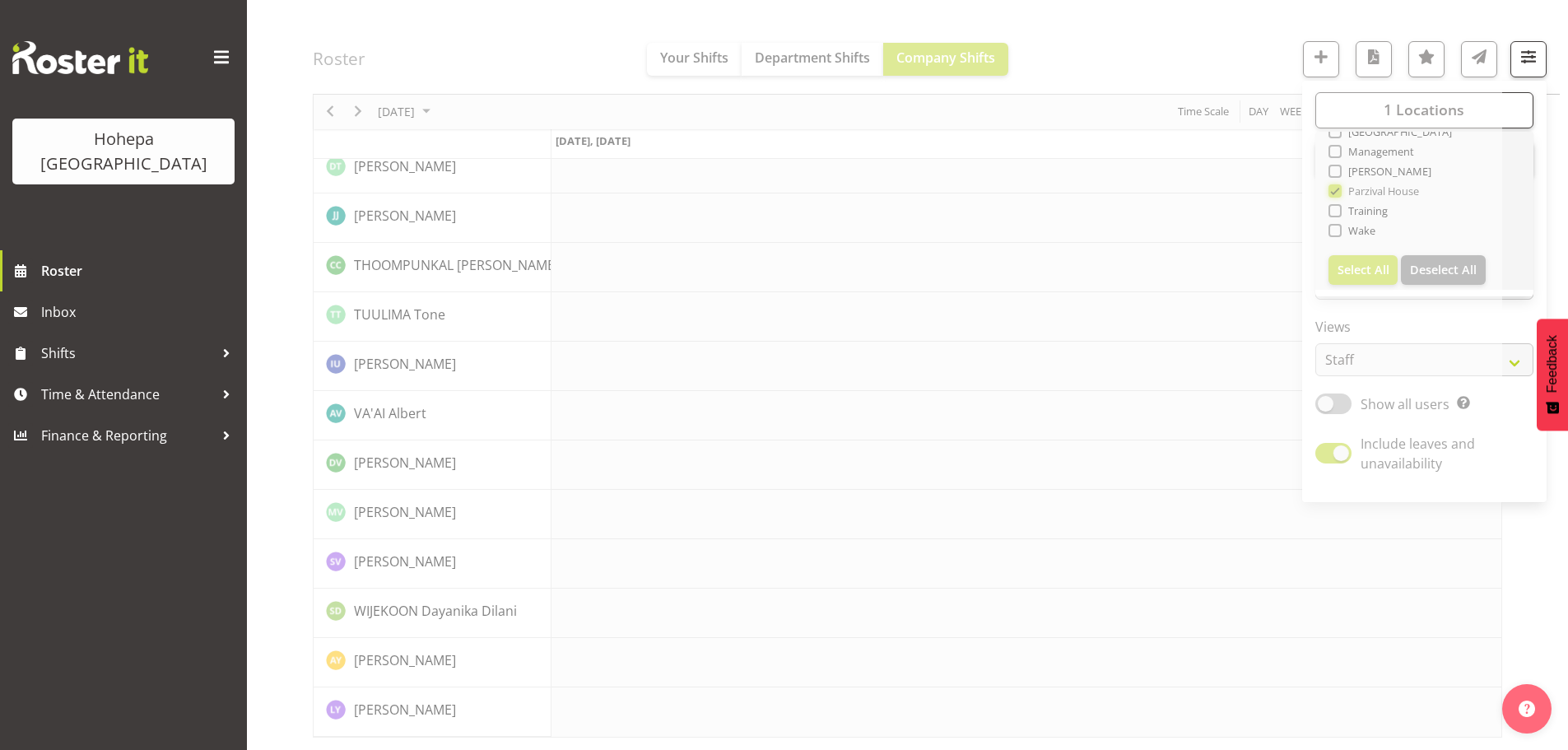
scroll to position [3250, 0]
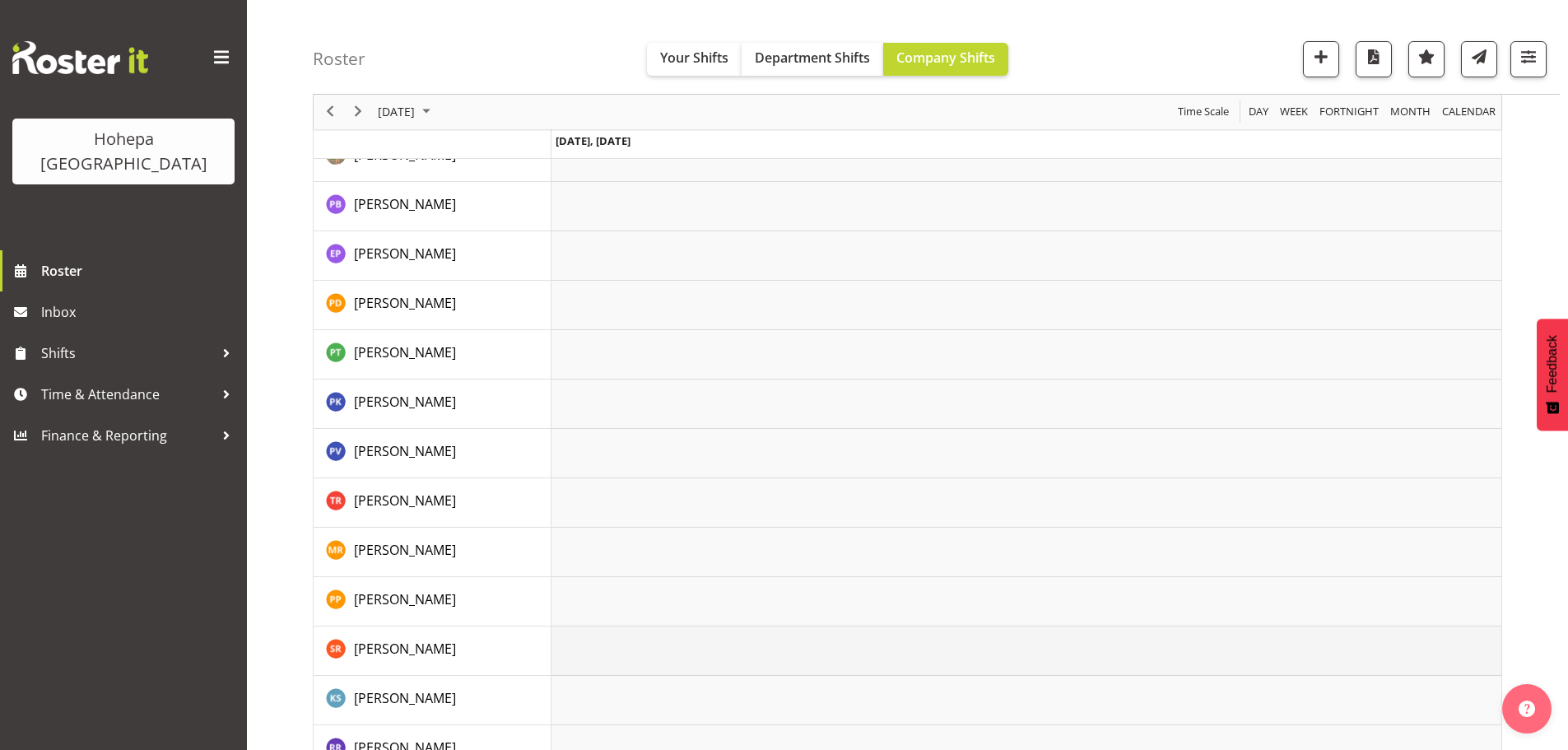
scroll to position [3200, 0]
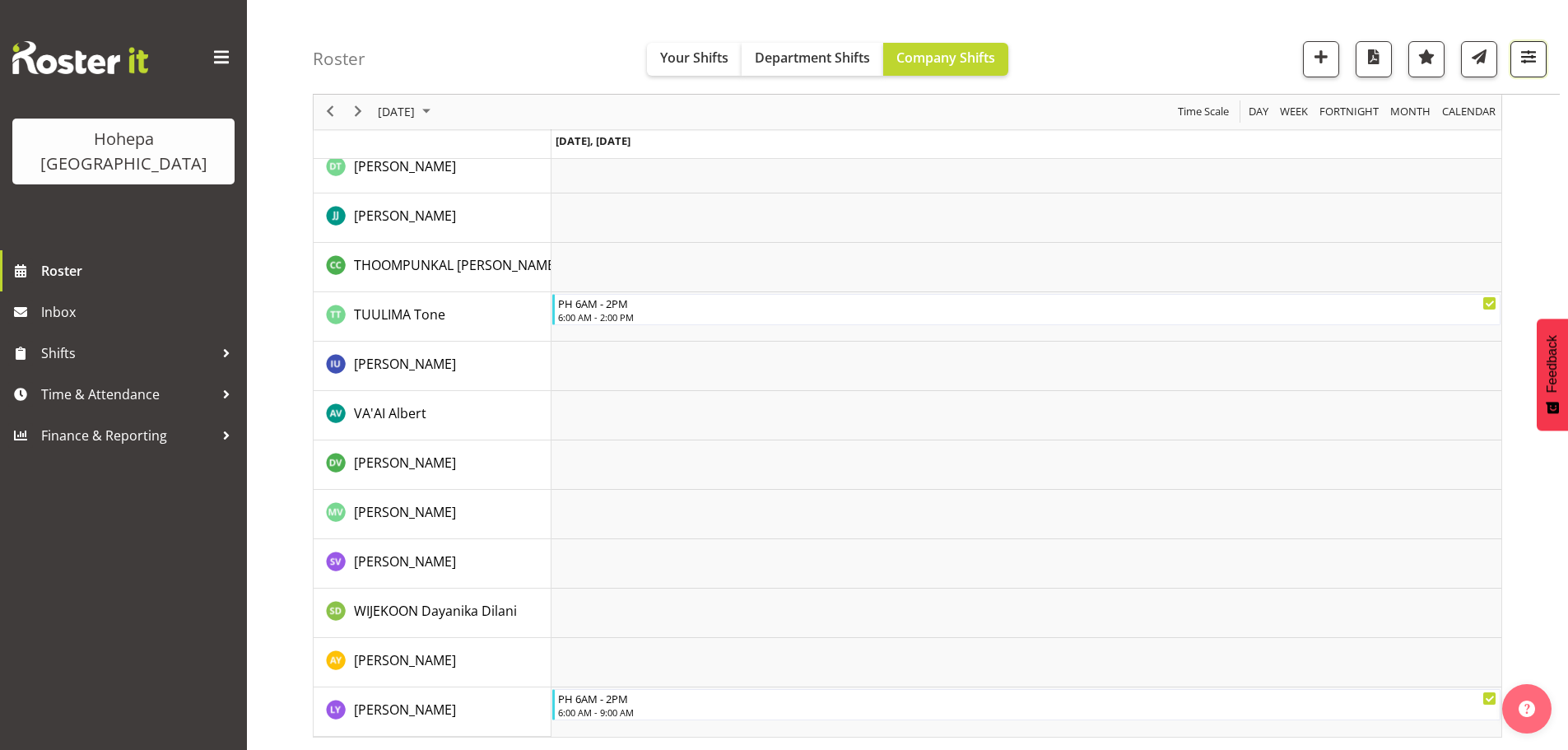
click at [1525, 58] on span "button" at bounding box center [1529, 57] width 21 height 21
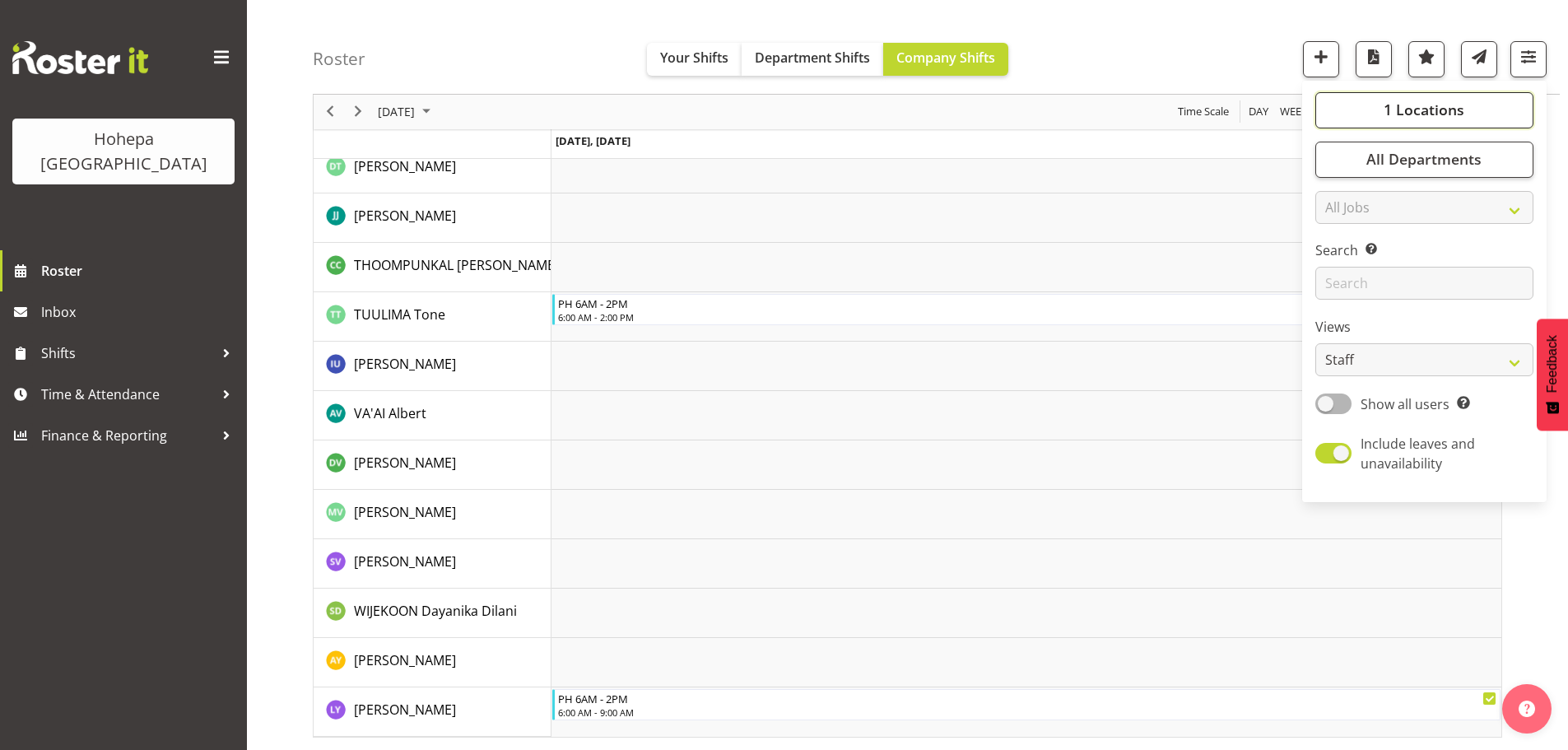
click at [1413, 116] on span "1 Locations" at bounding box center [1424, 110] width 81 height 20
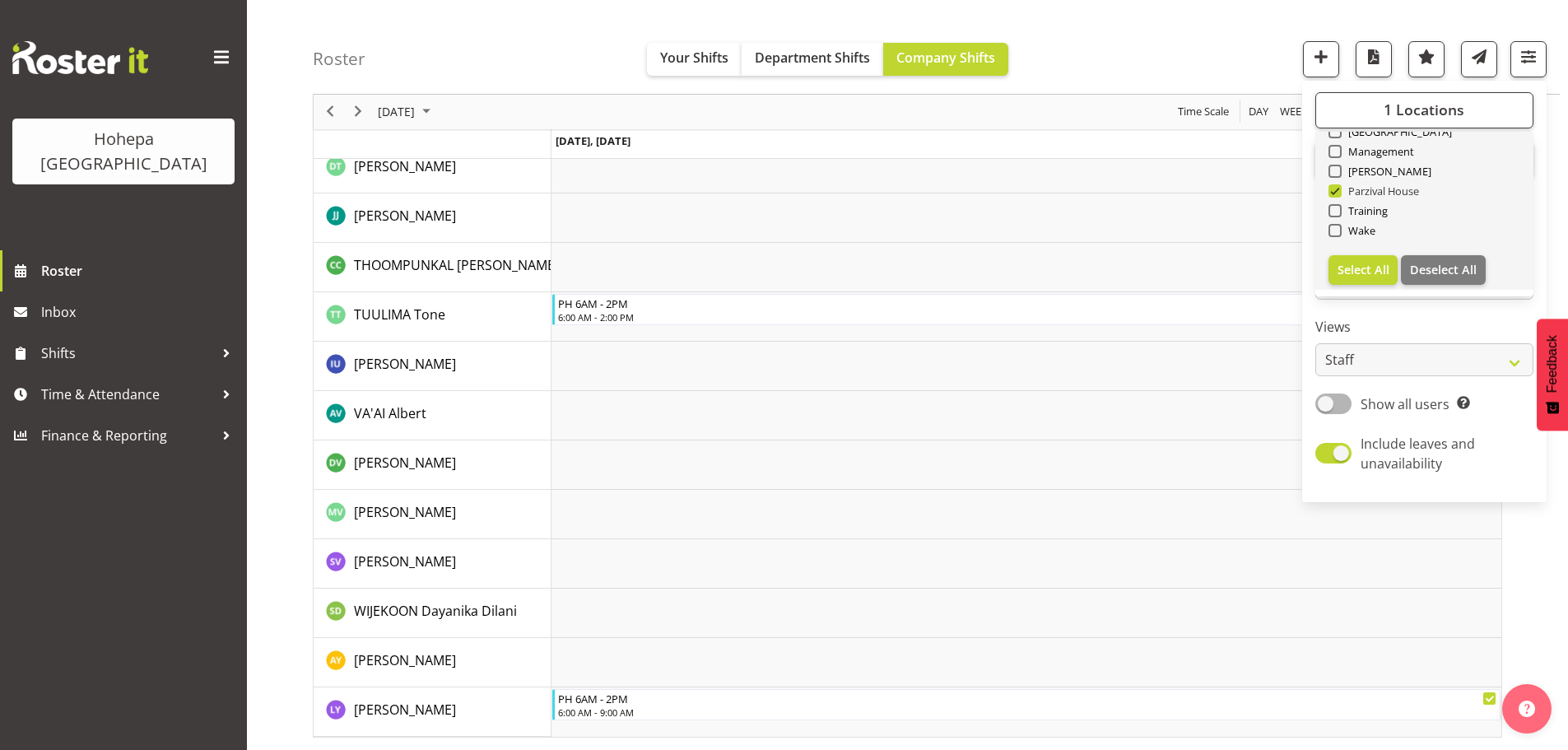
click at [1332, 191] on span at bounding box center [1335, 191] width 13 height 13
click at [1332, 191] on input "Parzival House" at bounding box center [1334, 192] width 11 height 11
checkbox input "false"
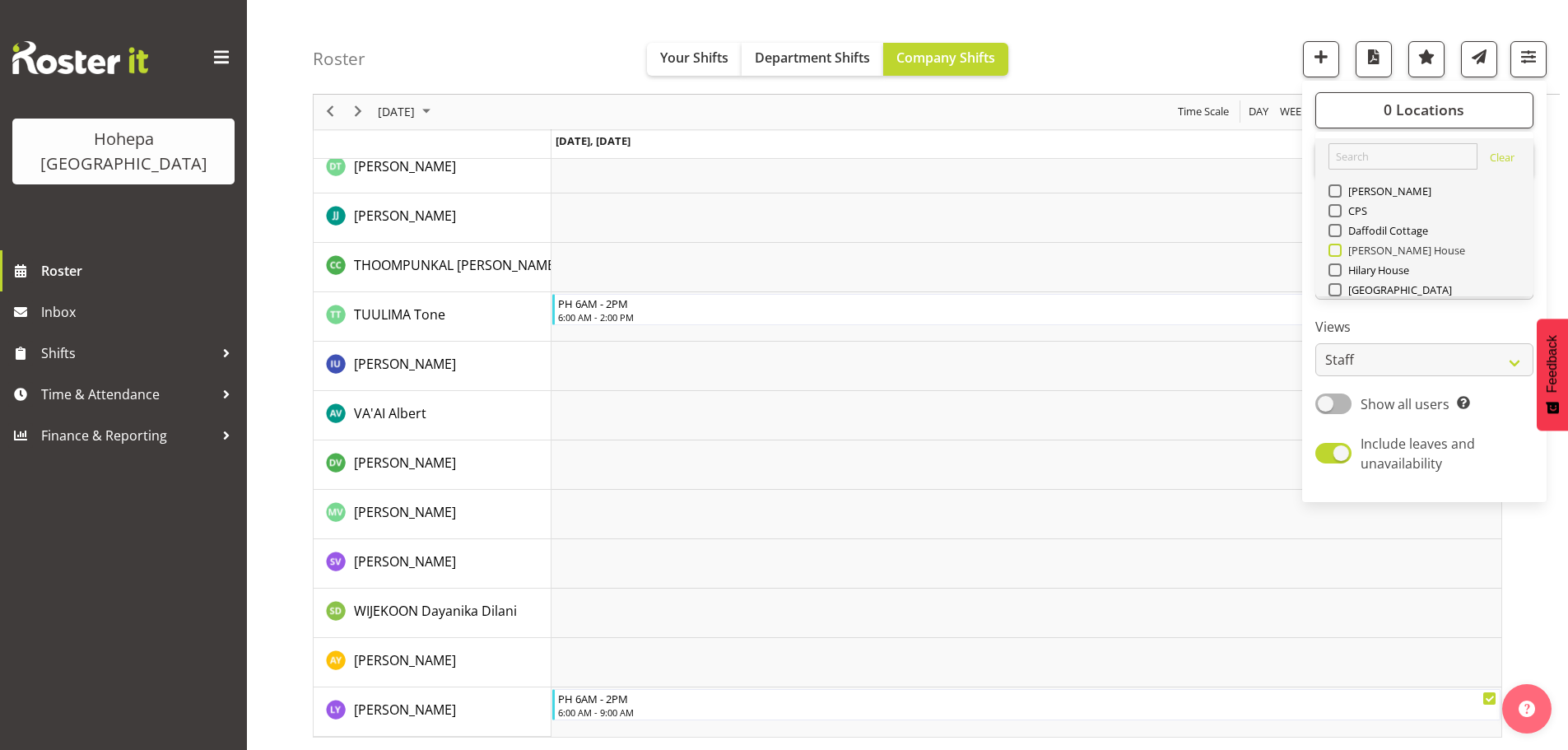
click at [1337, 253] on span at bounding box center [1335, 250] width 13 height 13
click at [1337, 253] on input "[PERSON_NAME] House" at bounding box center [1334, 251] width 11 height 11
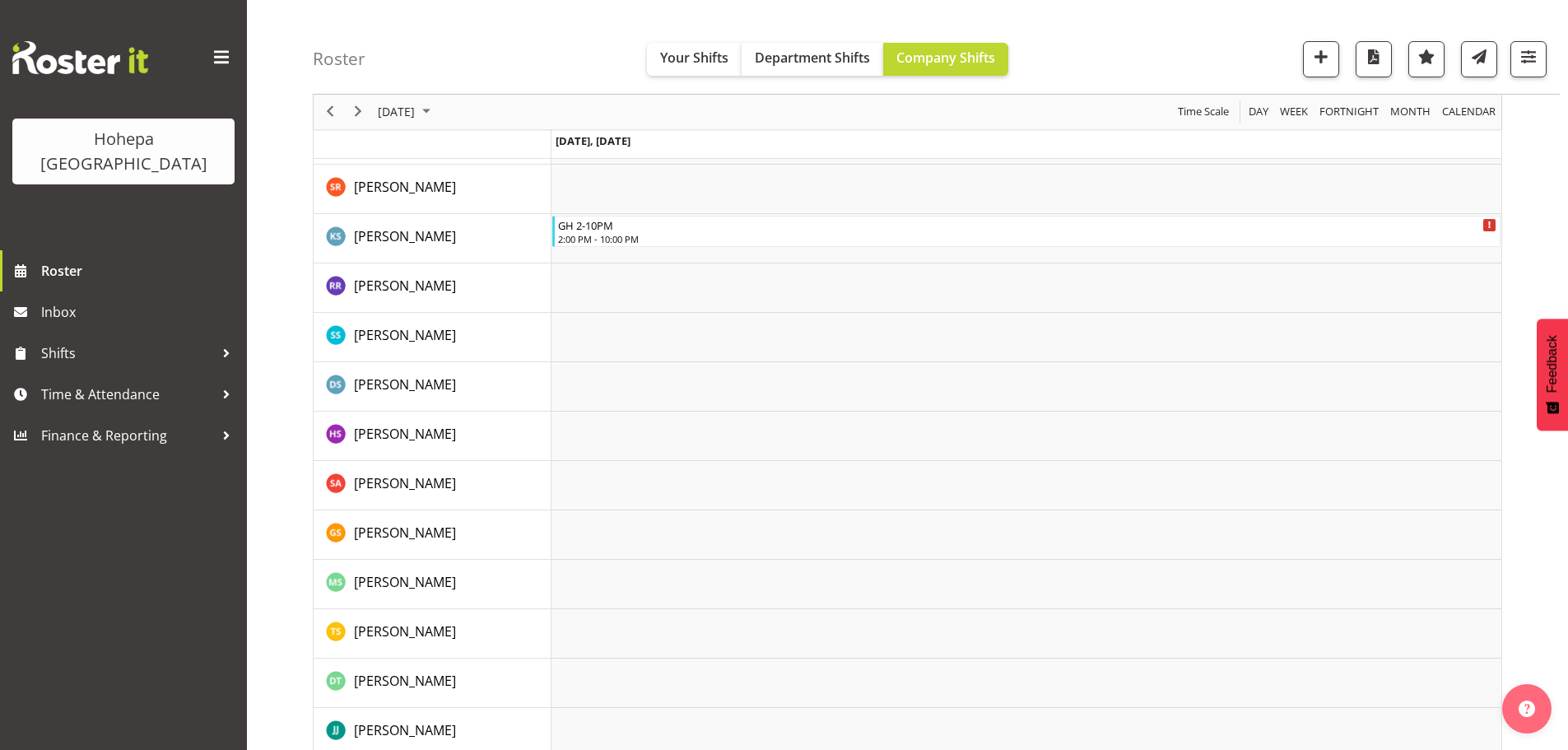
scroll to position [3430, 0]
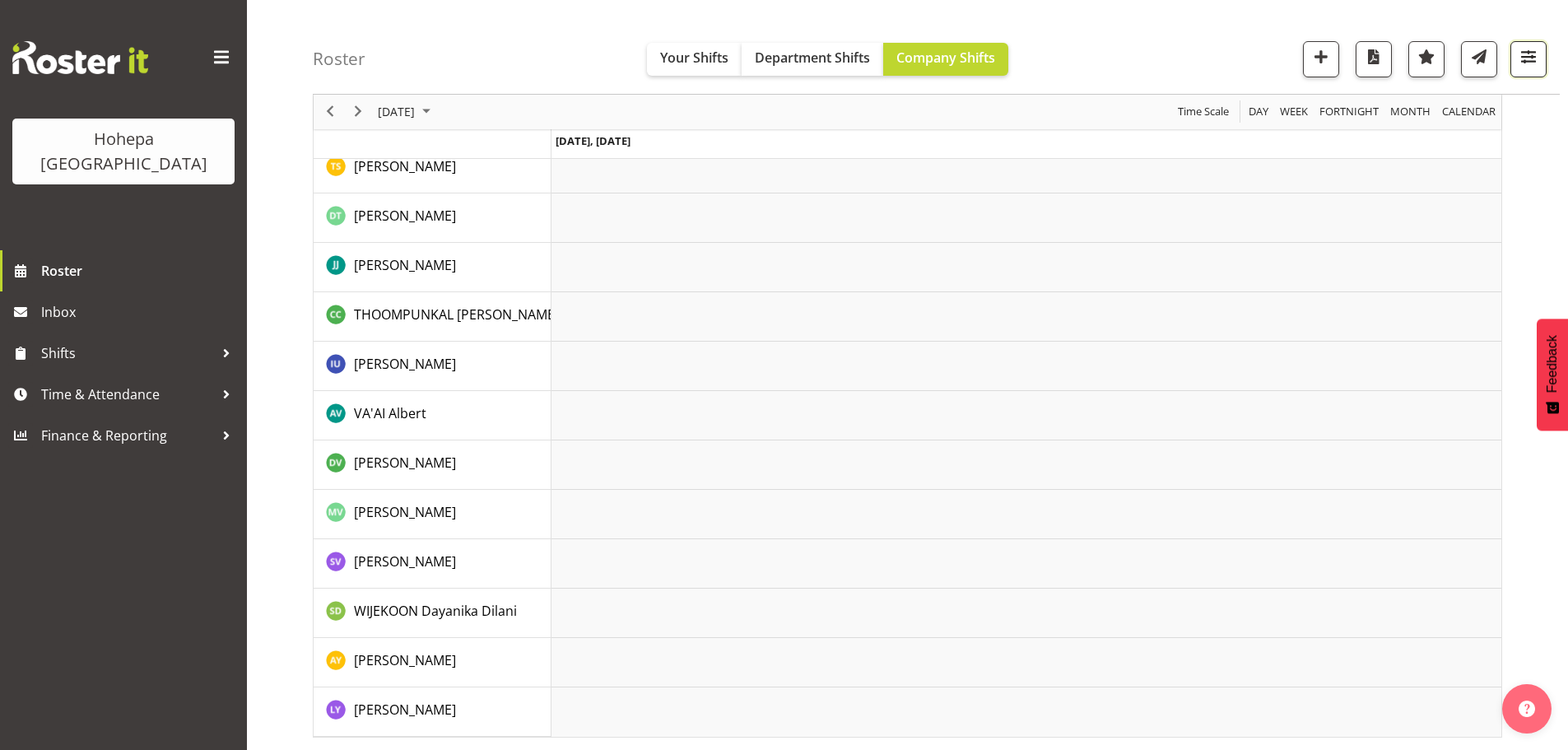
click at [1521, 59] on span "button" at bounding box center [1529, 57] width 21 height 21
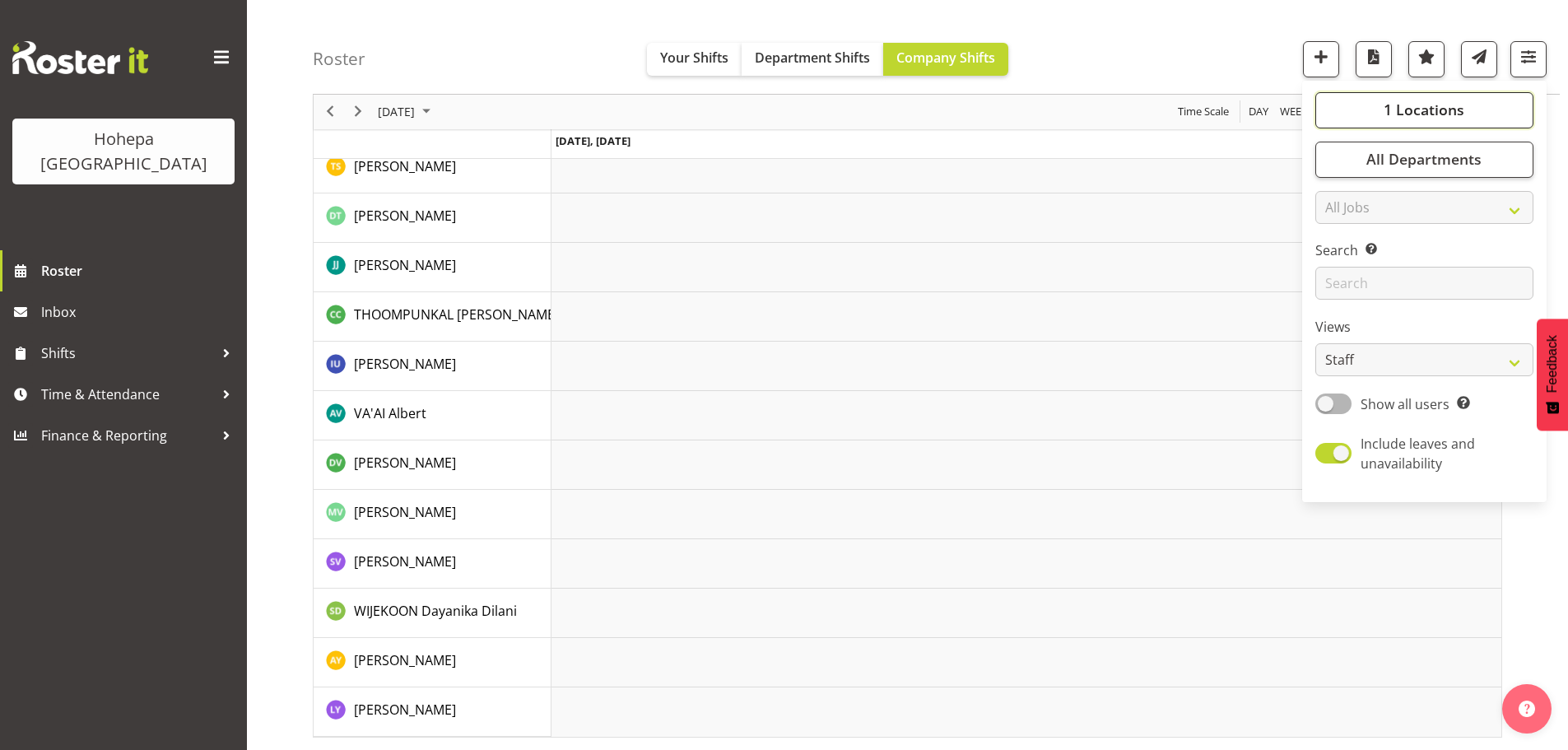
click at [1428, 107] on span "1 Locations" at bounding box center [1424, 110] width 81 height 20
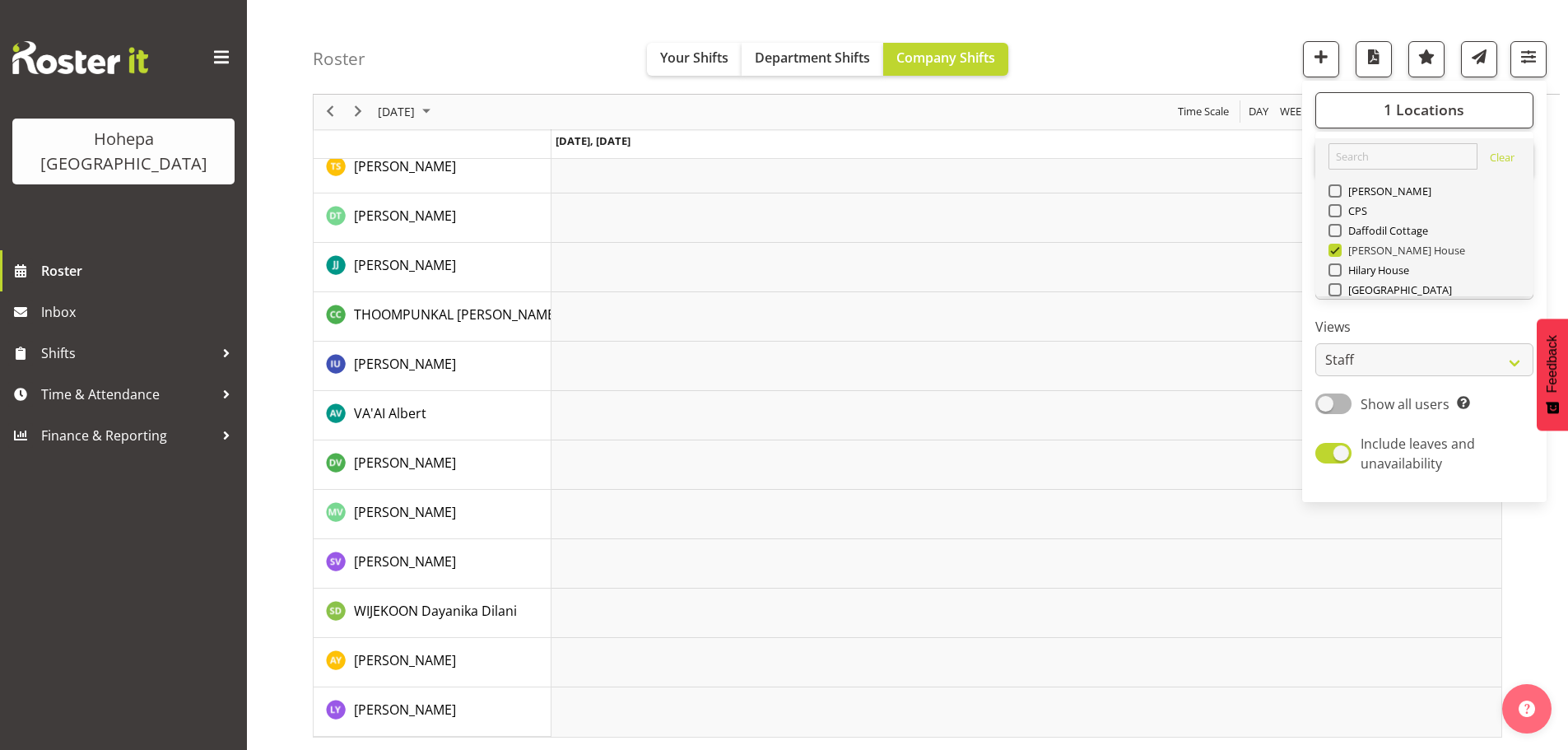
click at [1336, 248] on span at bounding box center [1335, 250] width 13 height 13
click at [1336, 248] on input "[PERSON_NAME] House" at bounding box center [1334, 251] width 11 height 11
checkbox input "false"
click at [1333, 270] on span at bounding box center [1335, 269] width 13 height 13
click at [1333, 270] on input "Hilary House" at bounding box center [1334, 270] width 11 height 11
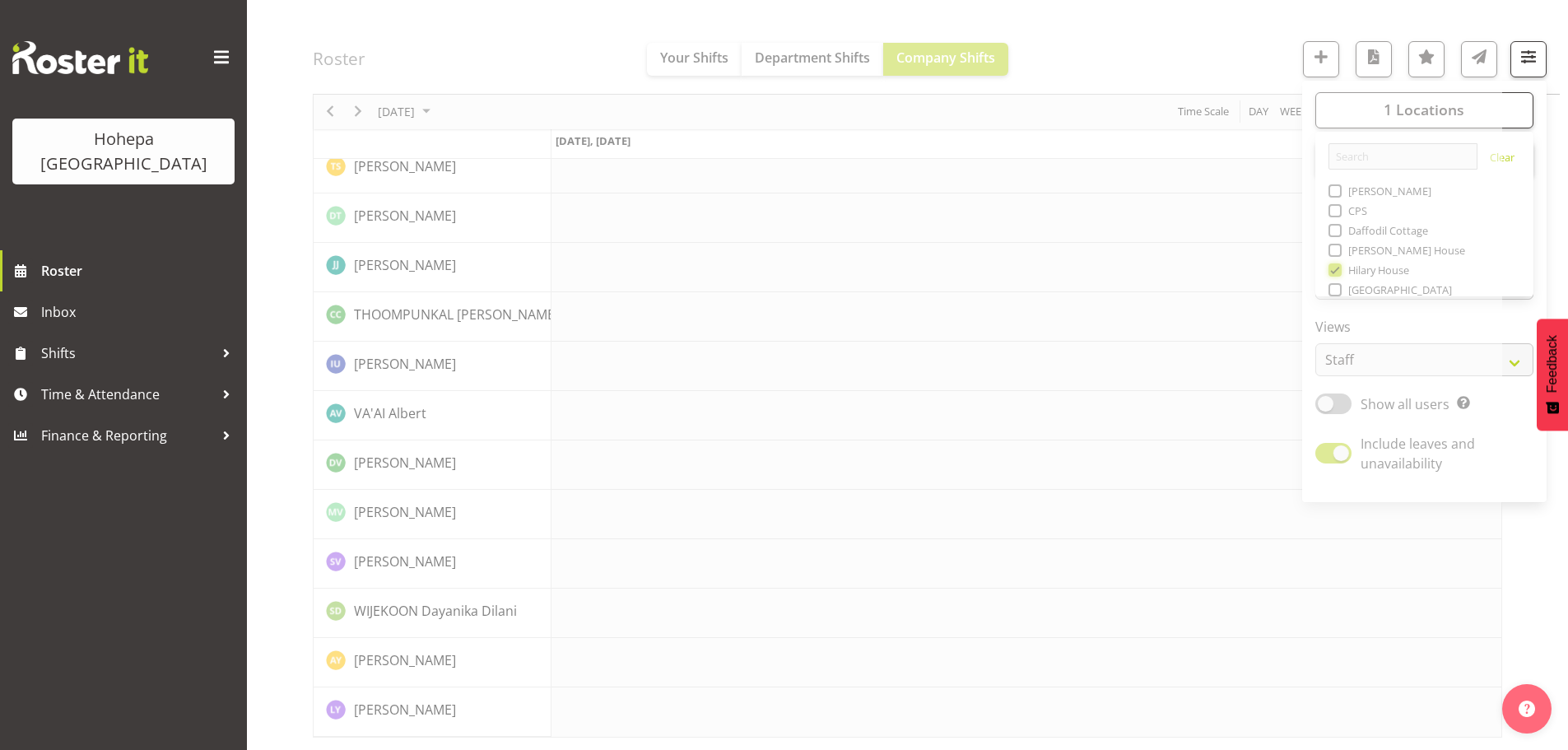
scroll to position [3200, 0]
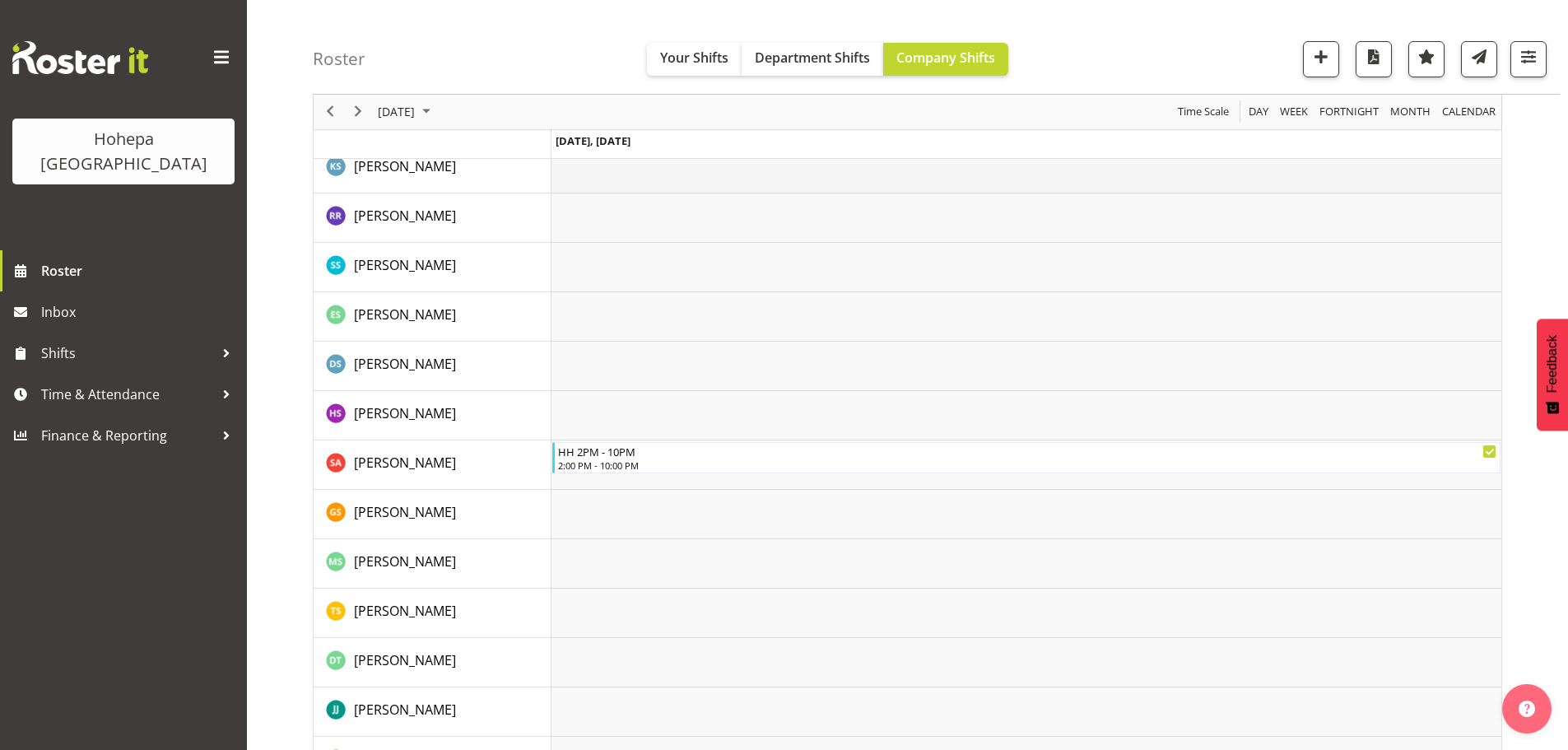
scroll to position [3677, 0]
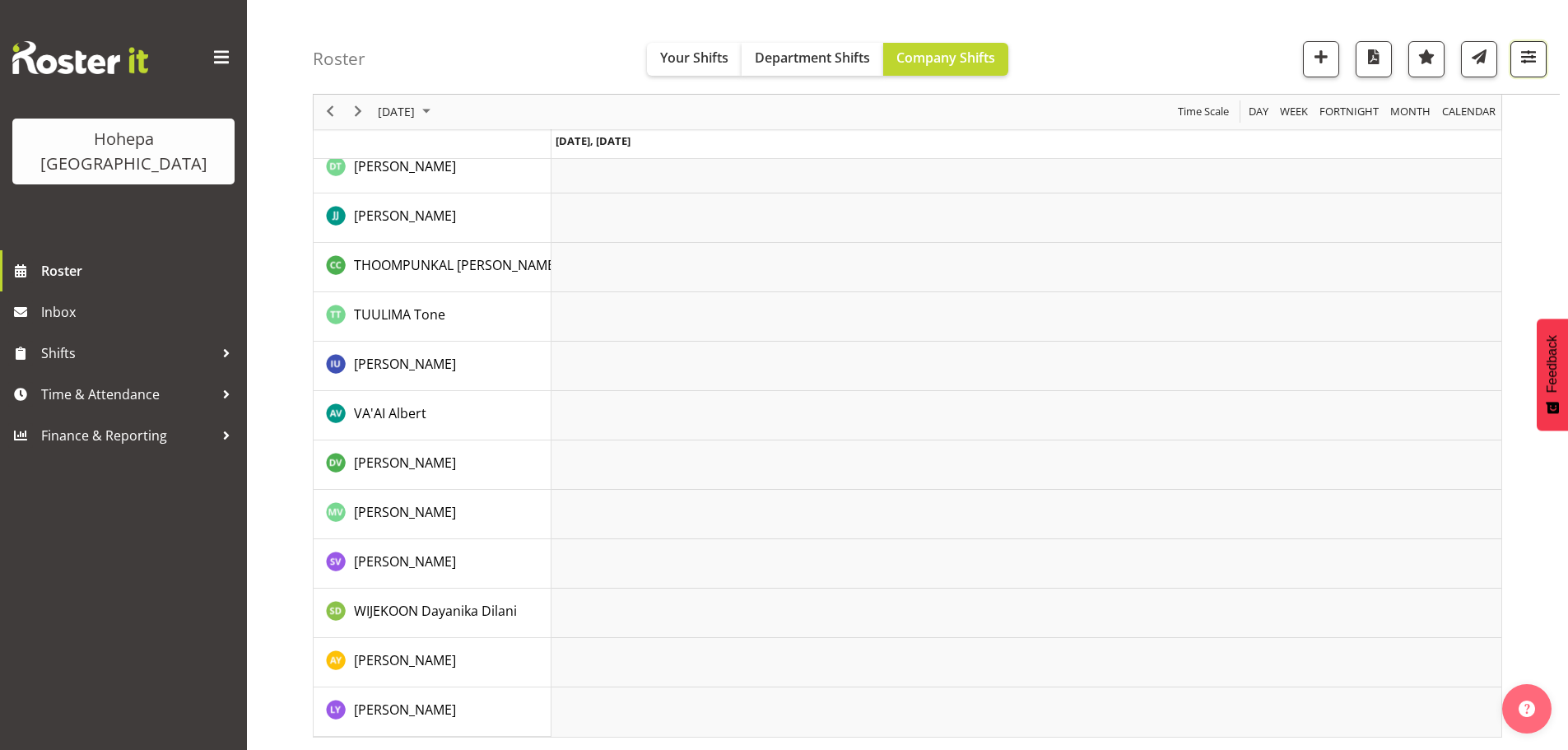
click at [1518, 50] on span "button" at bounding box center [1529, 57] width 21 height 21
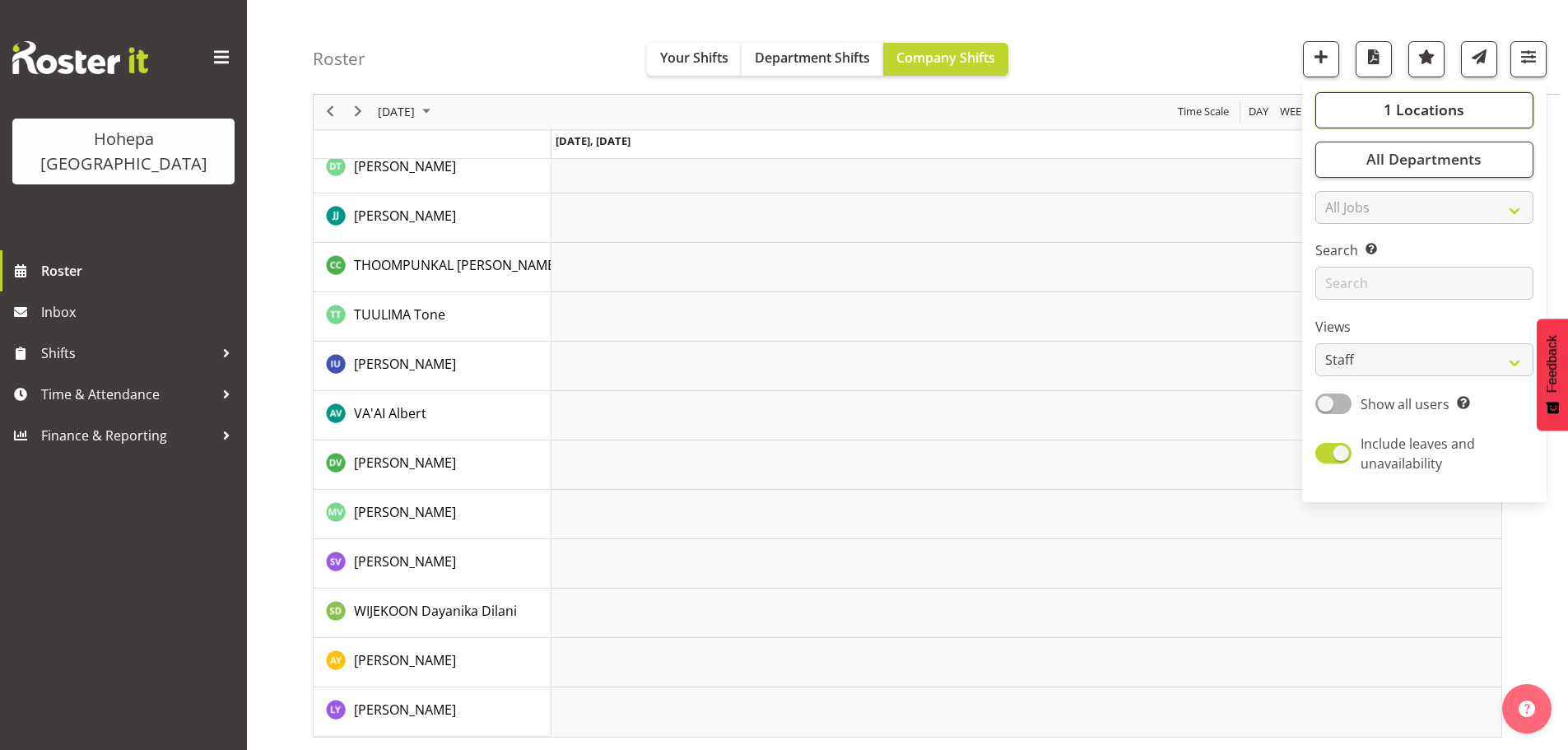
click at [1399, 107] on span "1 Locations" at bounding box center [1424, 110] width 81 height 20
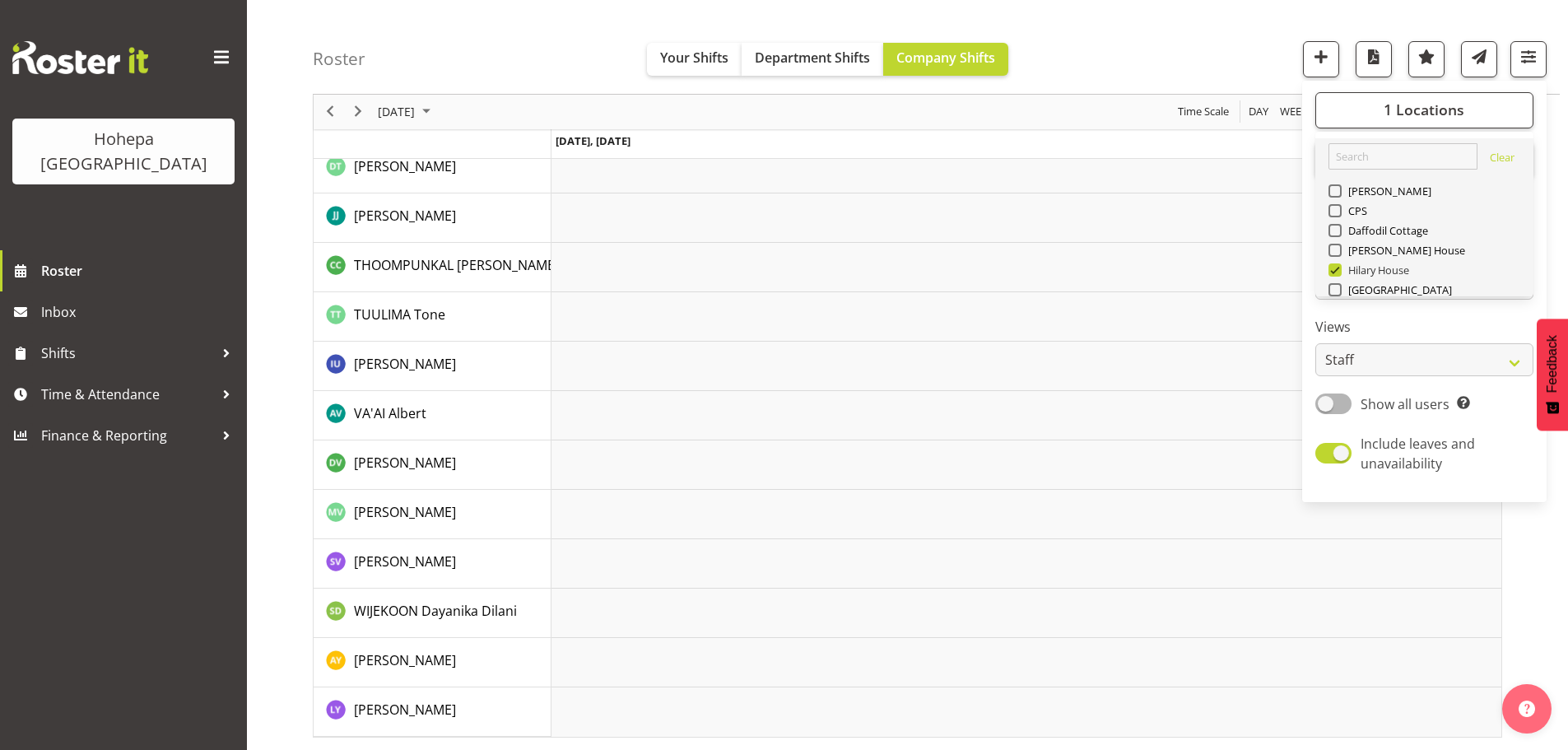
click at [1333, 274] on span at bounding box center [1335, 269] width 13 height 13
click at [1333, 274] on input "Hilary House" at bounding box center [1334, 270] width 11 height 11
checkbox input "false"
click at [1336, 230] on span at bounding box center [1335, 230] width 13 height 13
click at [1336, 230] on input "Daffodil Cottage" at bounding box center [1334, 231] width 11 height 11
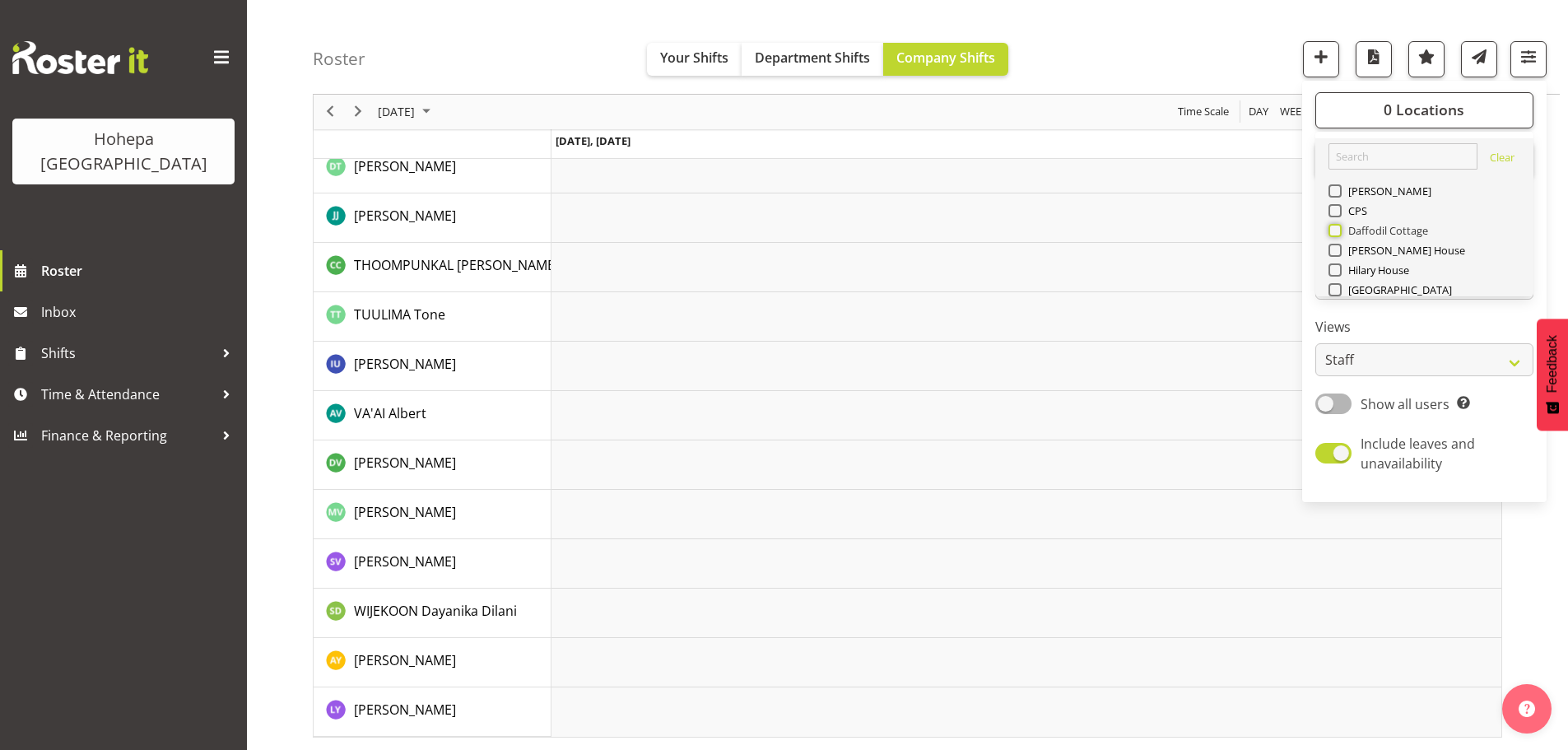
checkbox input "true"
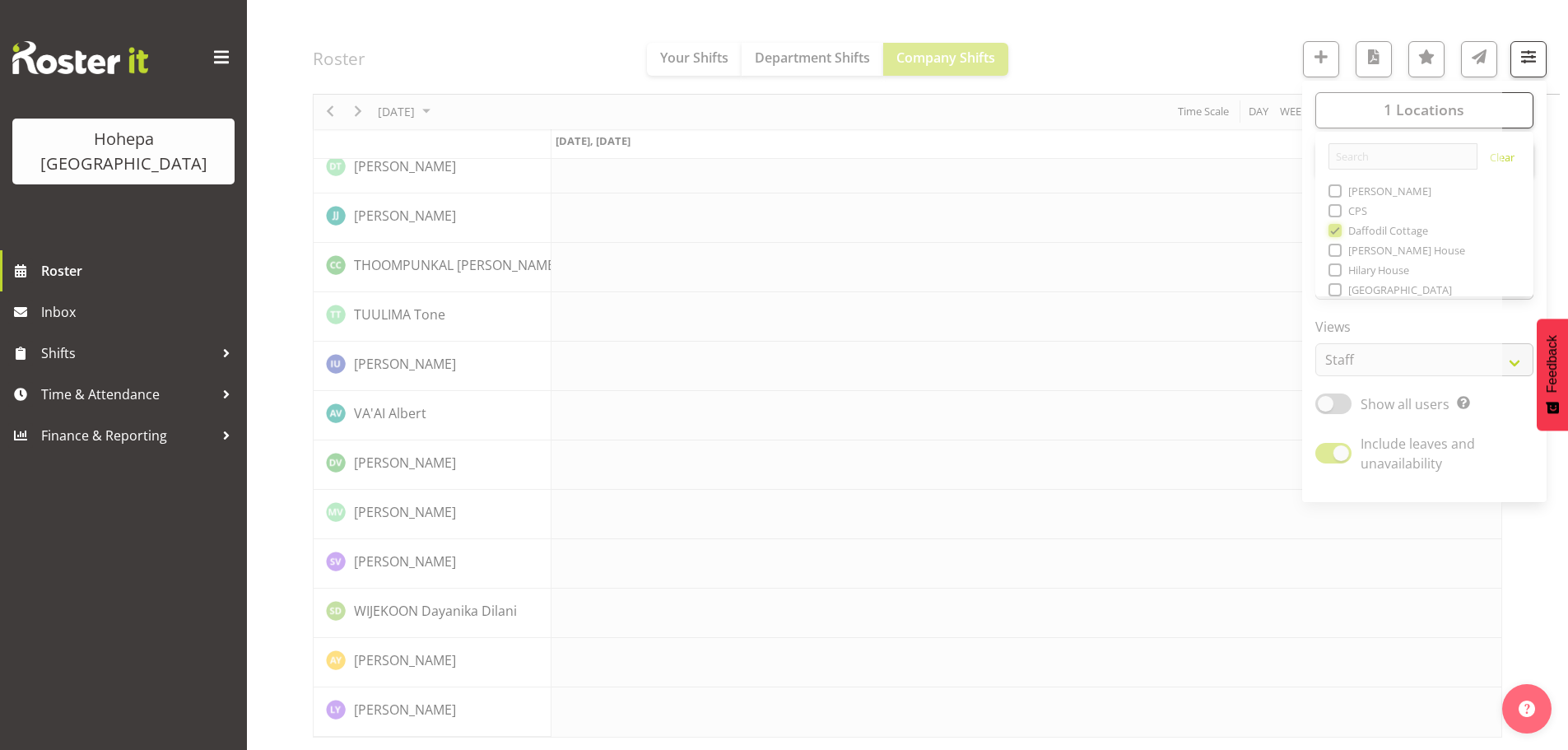
scroll to position [3546, 0]
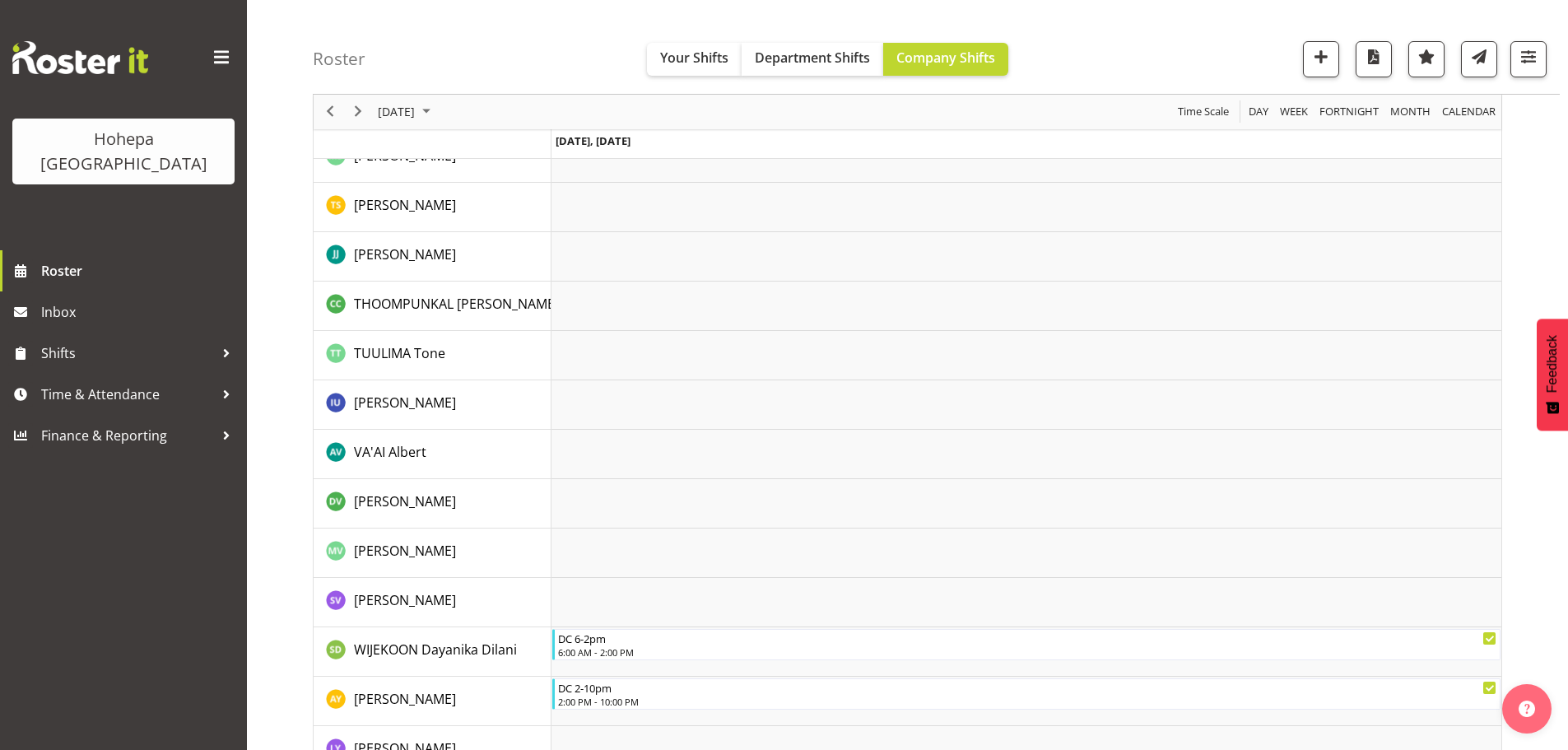
scroll to position [2805, 0]
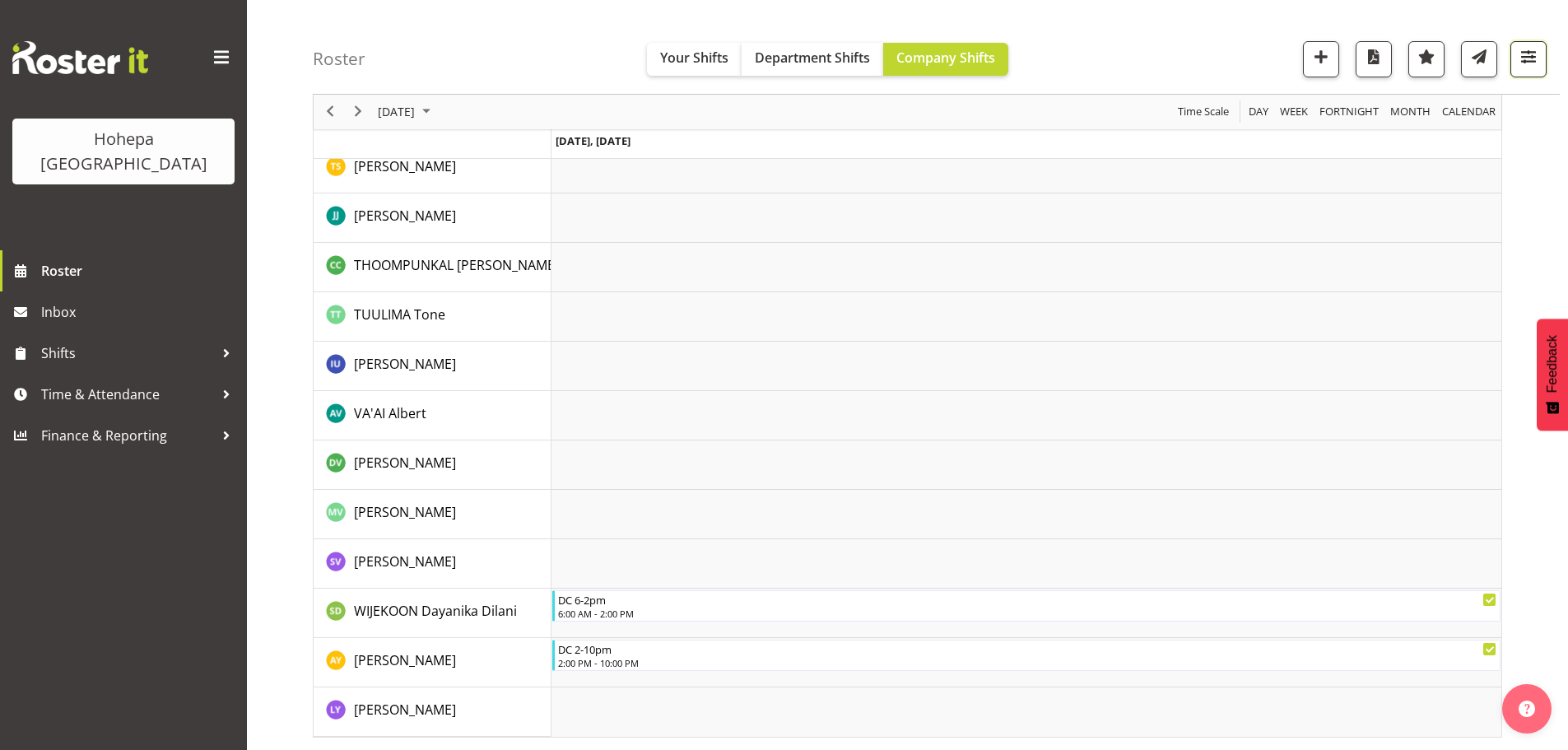
click at [1527, 53] on span "button" at bounding box center [1529, 57] width 21 height 21
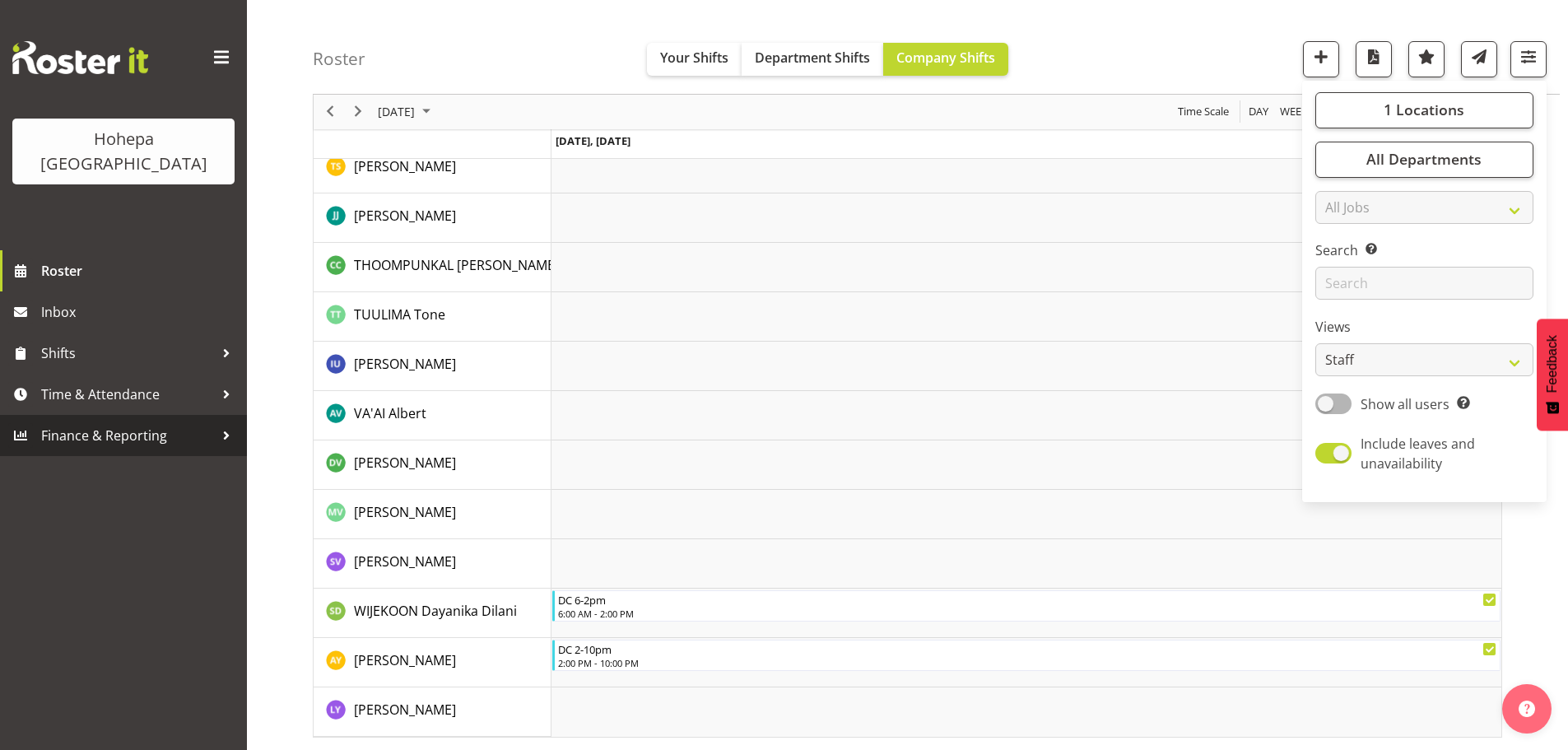
click at [129, 423] on span "Finance & Reporting" at bounding box center [127, 436] width 173 height 25
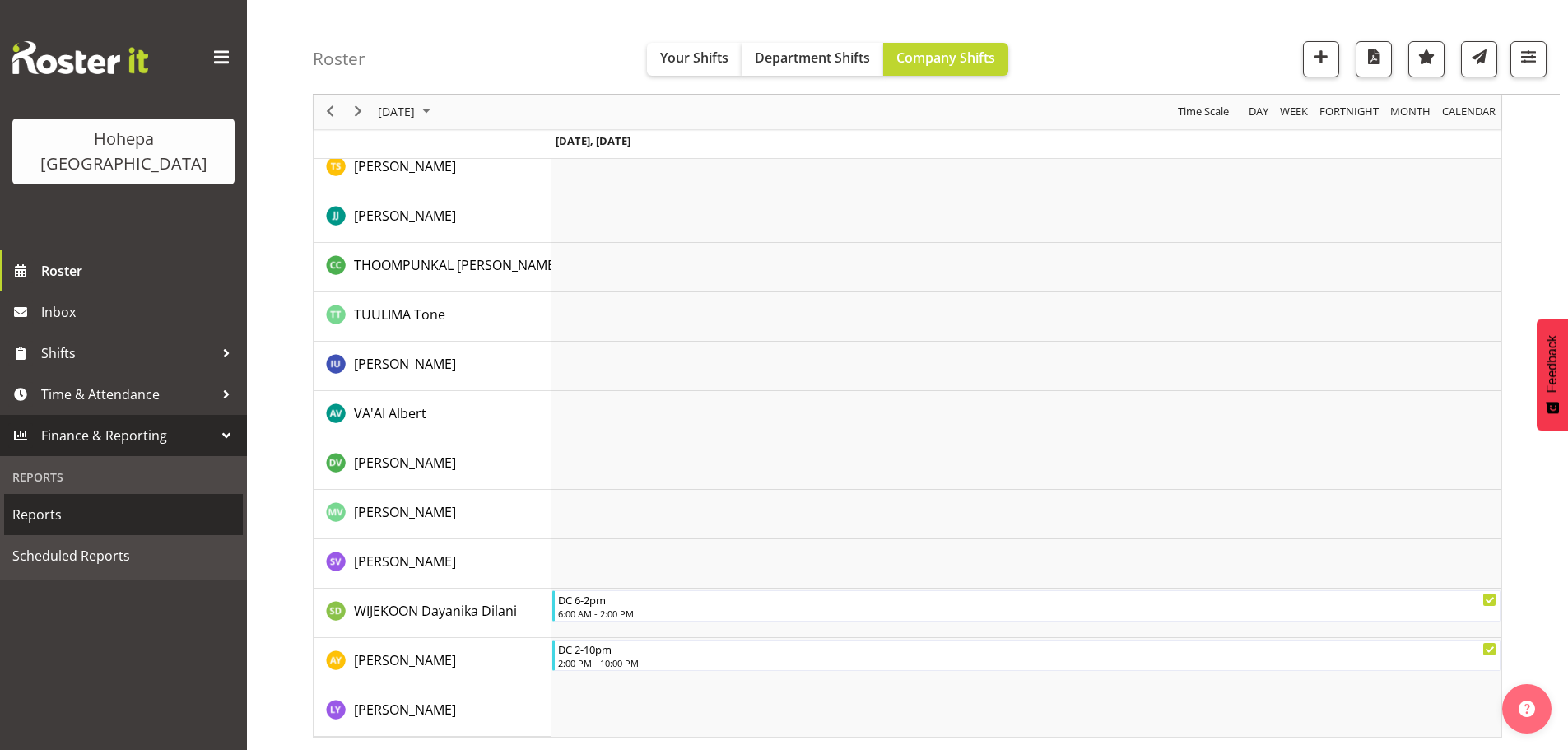
click at [85, 502] on span "Reports" at bounding box center [123, 515] width 222 height 25
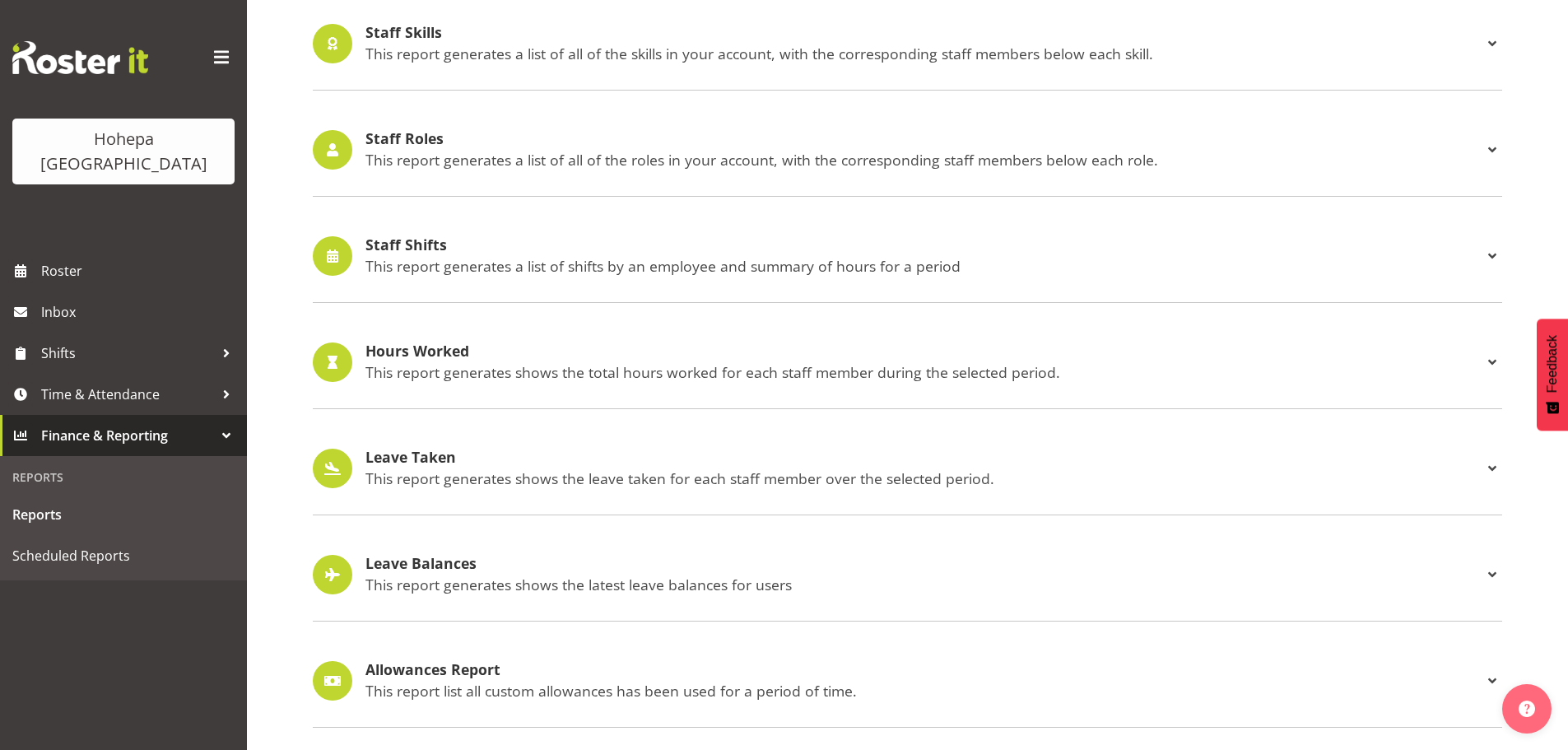
scroll to position [1532, 0]
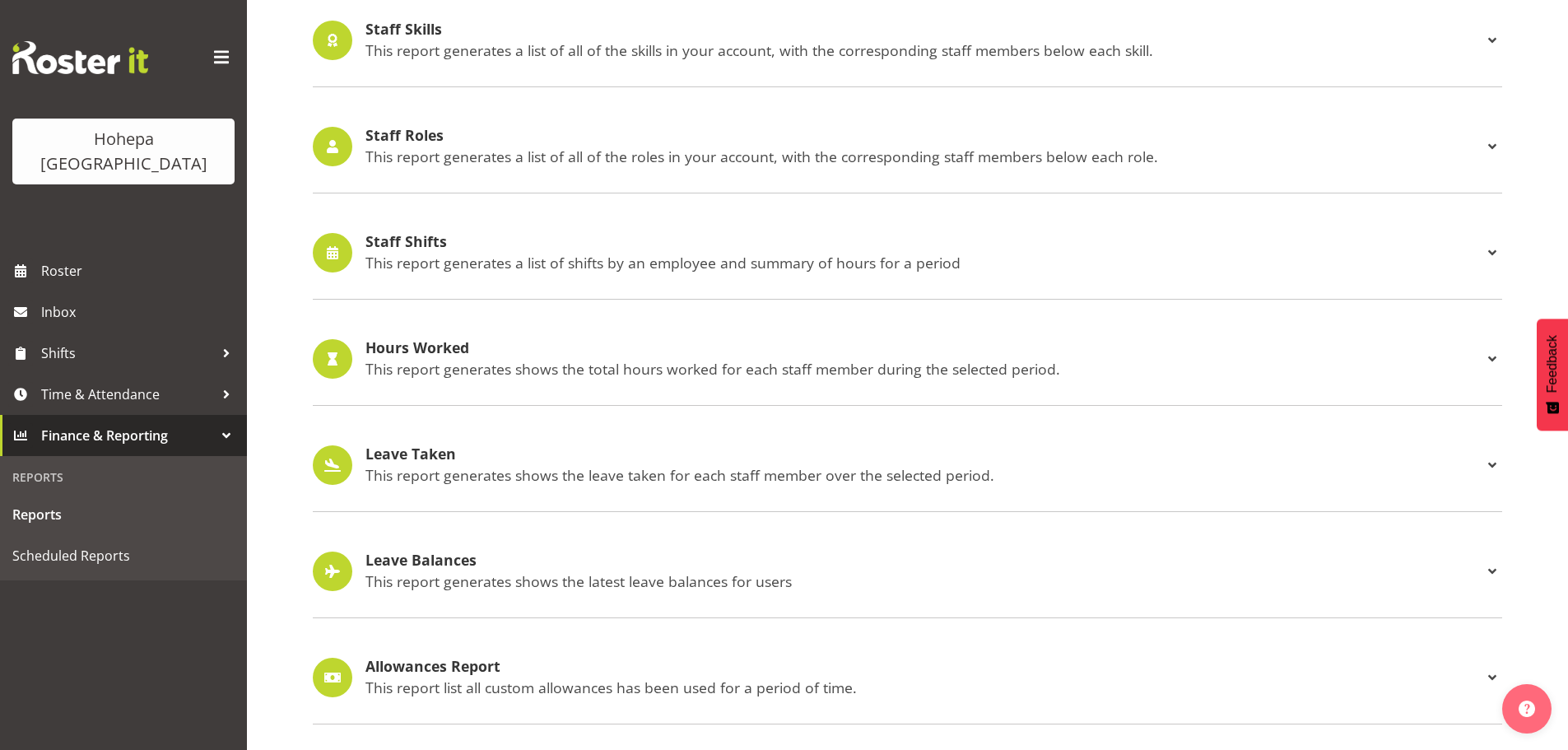
click at [436, 234] on h4 "Staff Shifts" at bounding box center [924, 242] width 1117 height 16
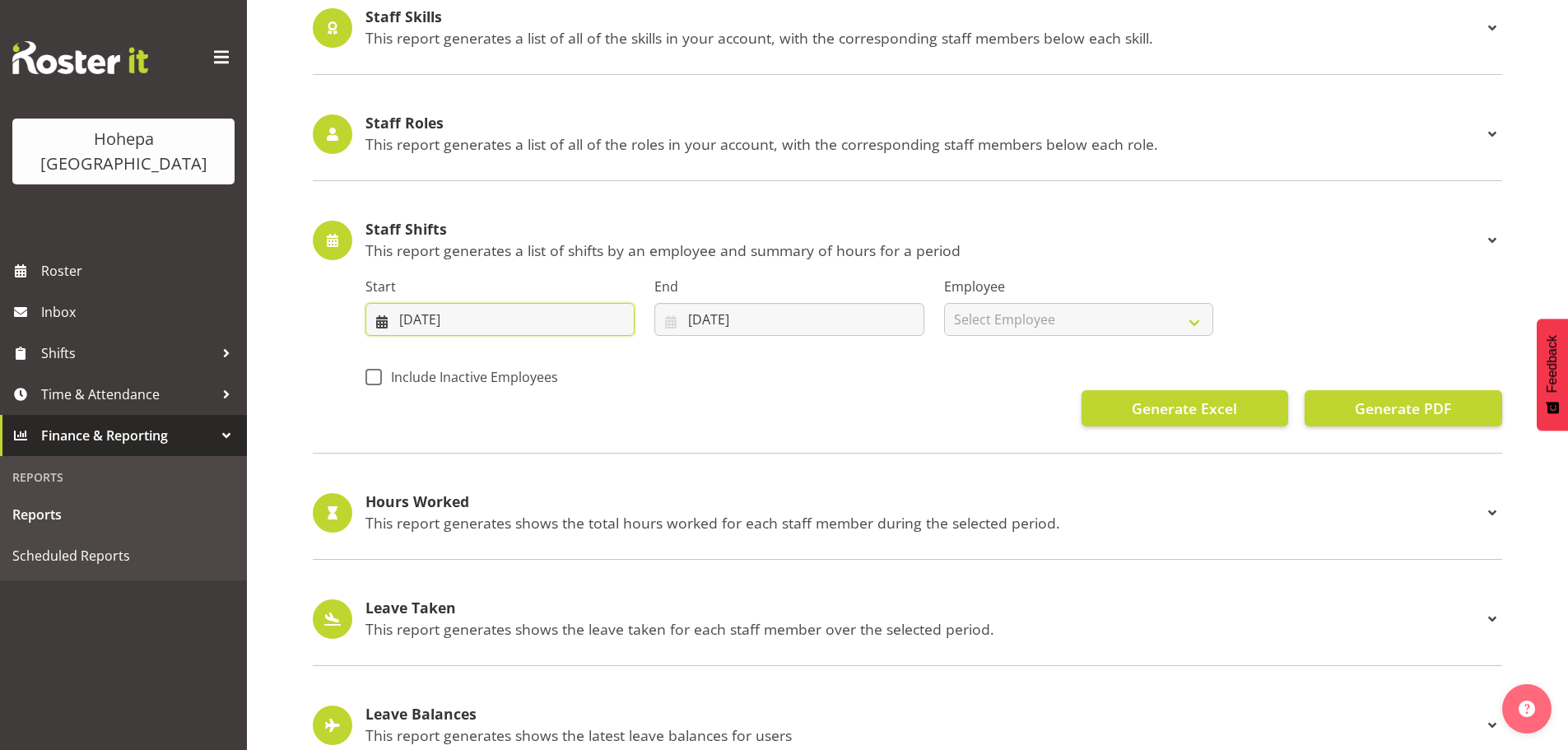
click at [407, 316] on input "16/09/2025" at bounding box center [500, 320] width 269 height 33
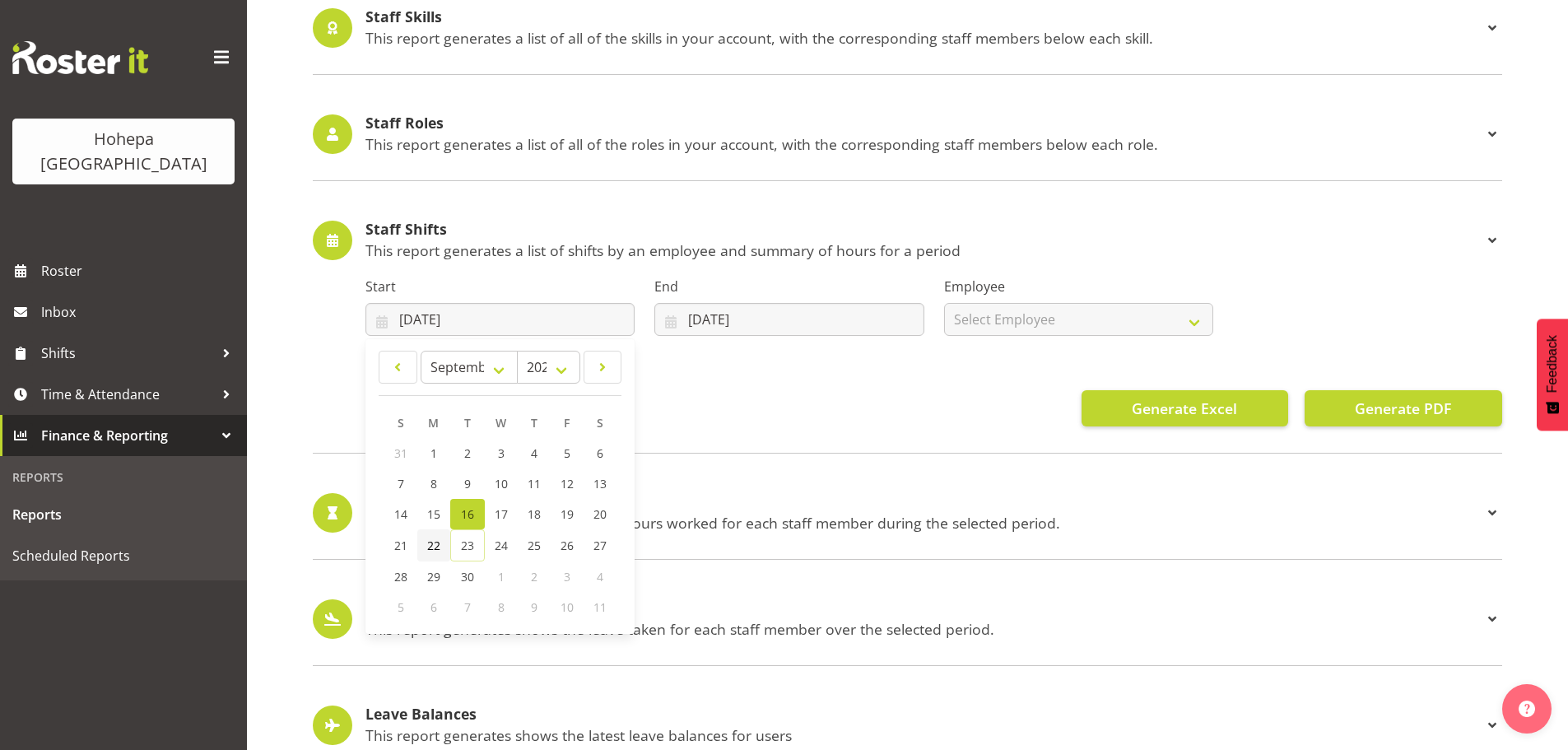
click at [431, 546] on span "22" at bounding box center [434, 545] width 13 height 15
type input "22/09/2025"
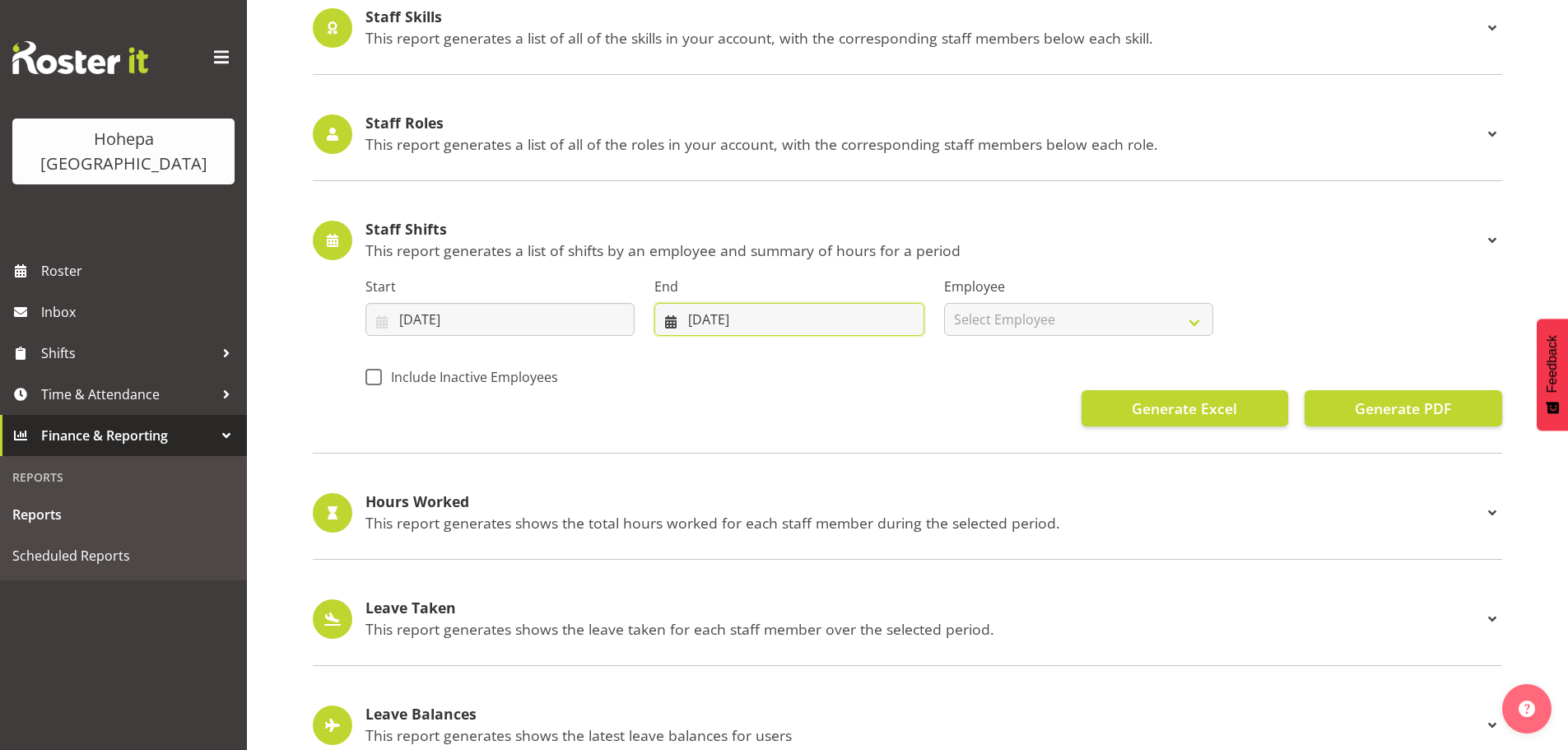
click at [697, 324] on input "23/09/2025" at bounding box center [788, 320] width 269 height 33
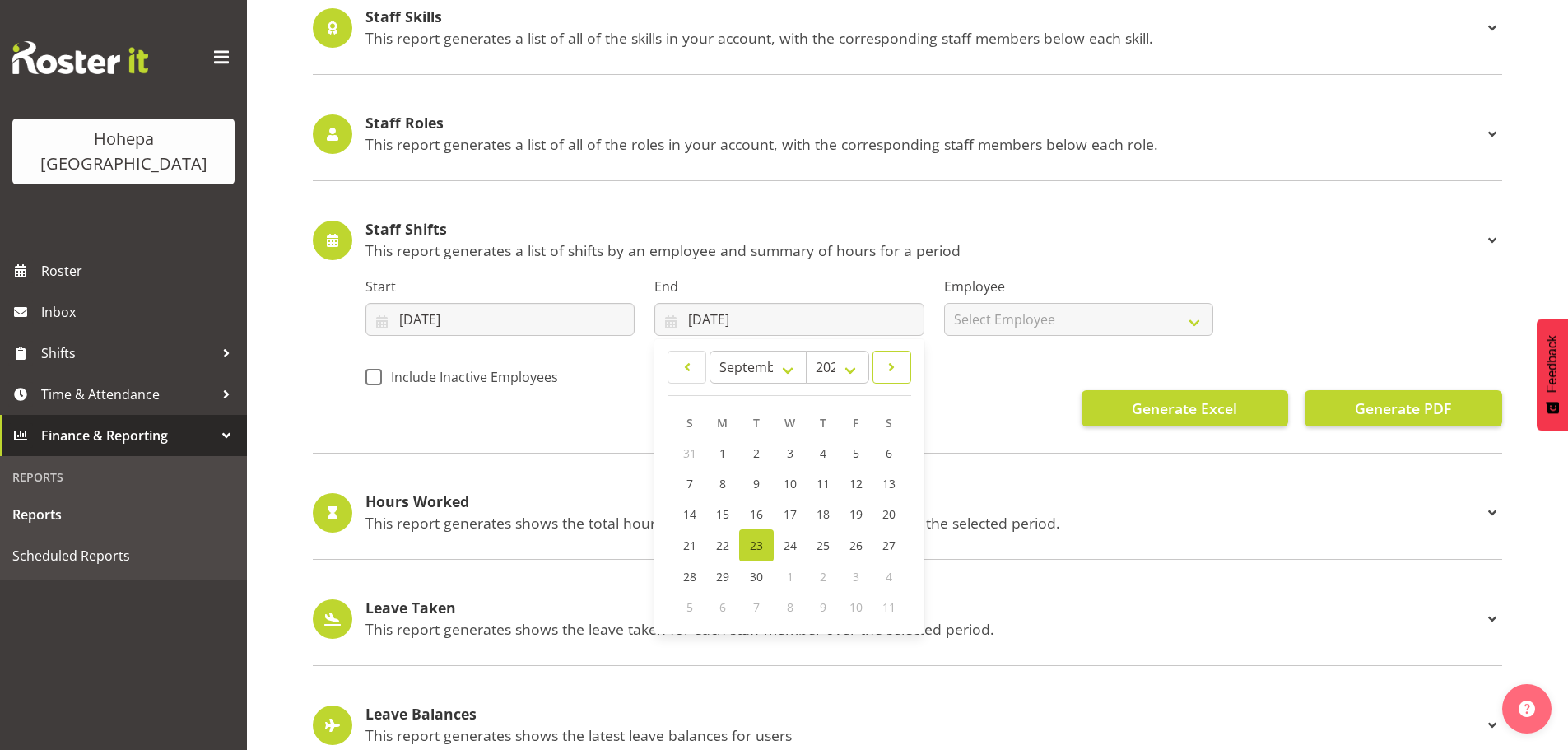
click at [890, 371] on span at bounding box center [891, 367] width 17 height 20
select select "9"
click at [691, 486] on span "5" at bounding box center [690, 483] width 6 height 15
type input "05/10/2025"
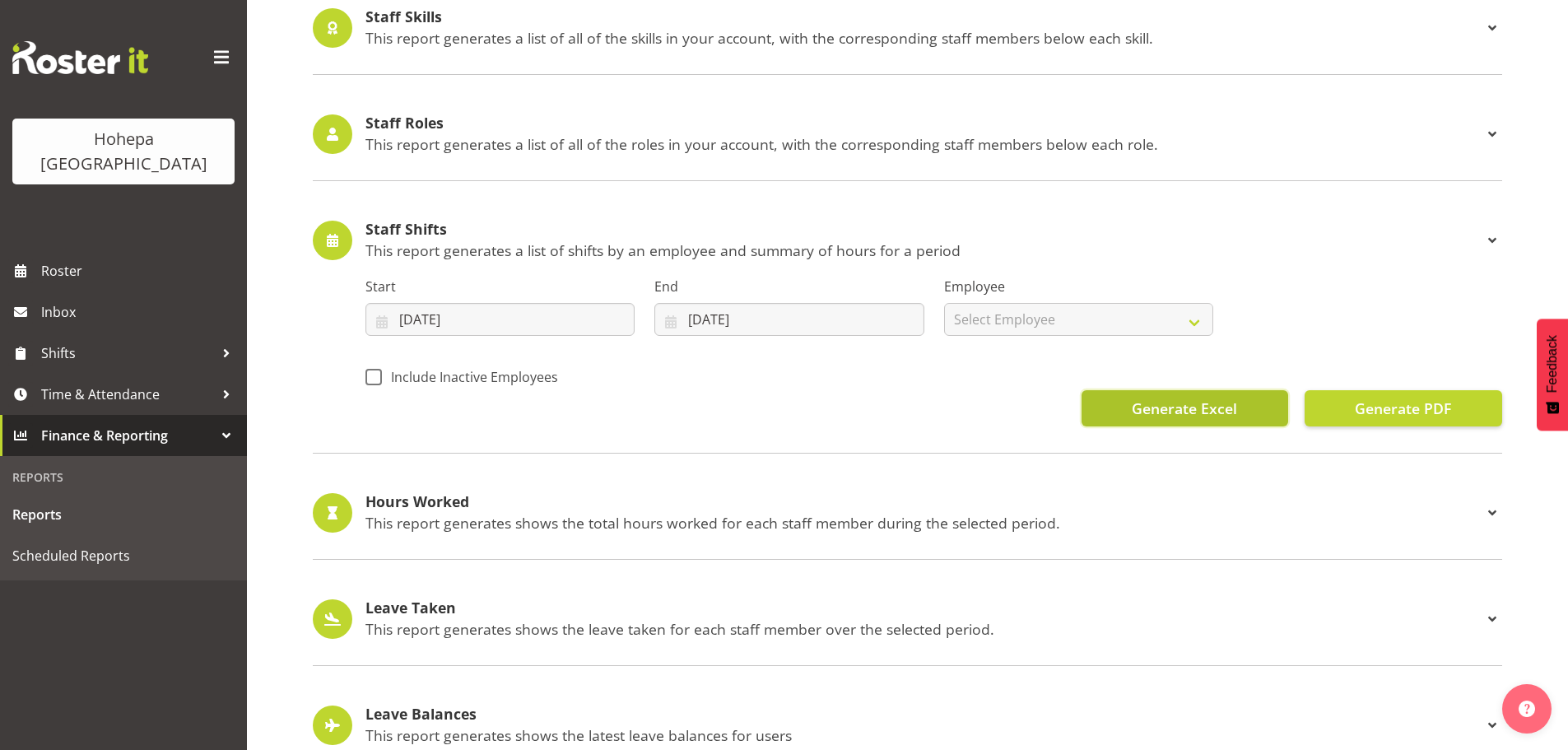
click at [1179, 412] on span "Generate Excel" at bounding box center [1184, 408] width 106 height 21
